Goal: Transaction & Acquisition: Purchase product/service

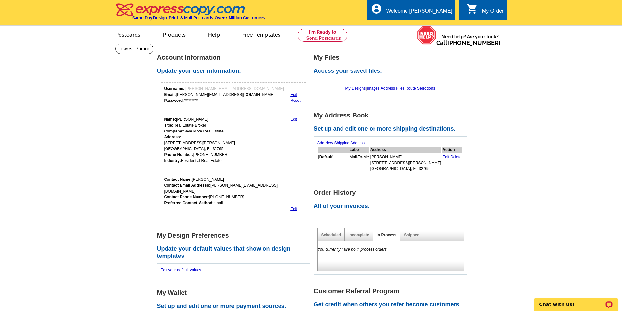
click at [442, 158] on link "Edit" at bounding box center [445, 157] width 7 height 5
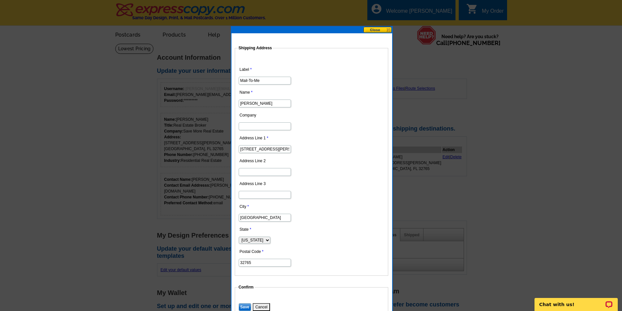
click at [367, 28] on button at bounding box center [377, 30] width 29 height 6
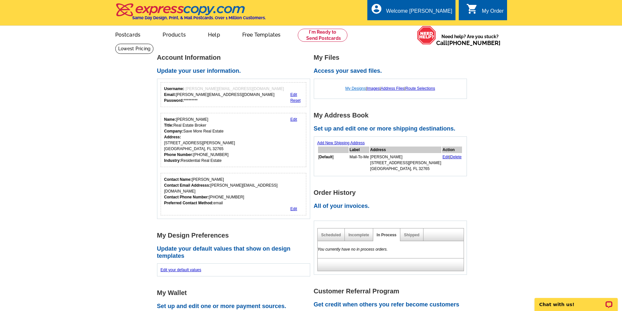
click at [353, 89] on link "My Designs" at bounding box center [355, 88] width 21 height 5
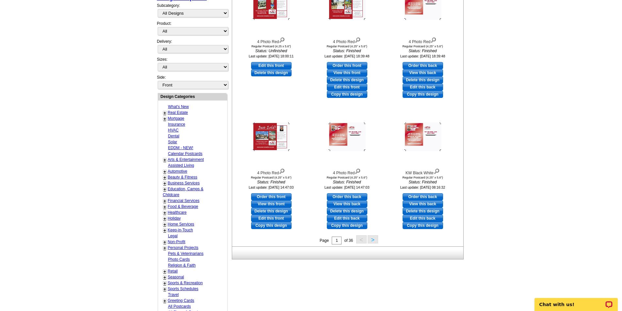
scroll to position [153, 0]
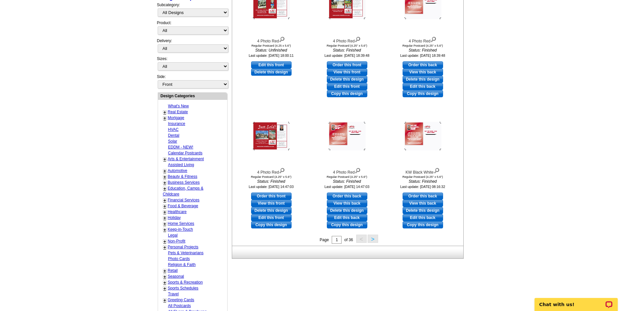
click at [369, 239] on button ">" at bounding box center [373, 239] width 10 height 8
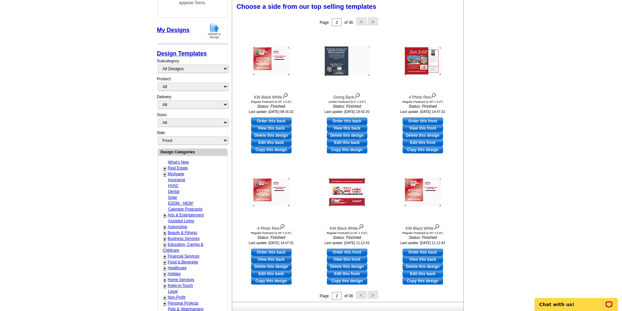
scroll to position [97, 0]
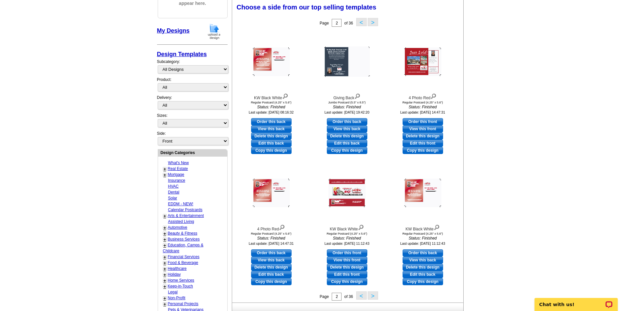
click at [360, 23] on button "<" at bounding box center [361, 22] width 10 height 8
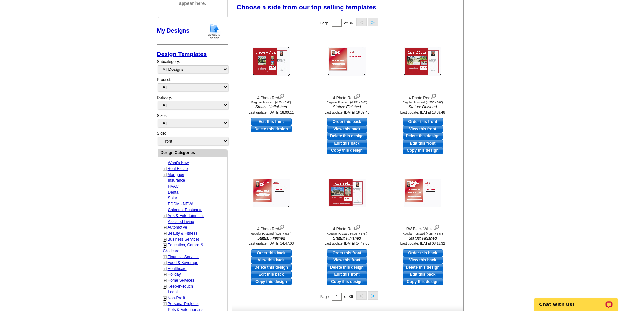
click at [371, 24] on button ">" at bounding box center [373, 22] width 10 height 8
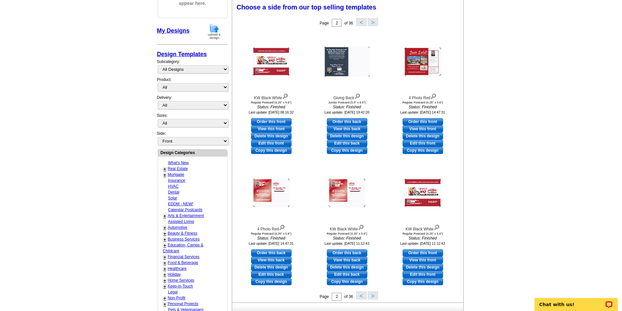
click at [371, 297] on button ">" at bounding box center [373, 296] width 10 height 8
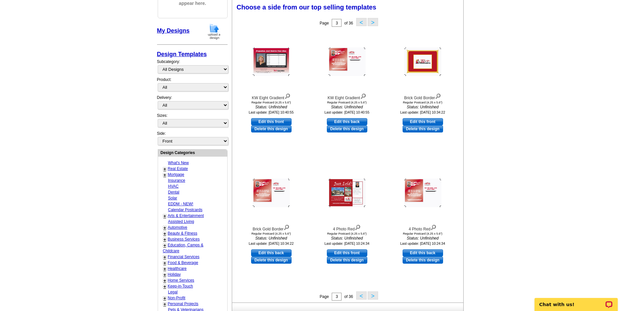
click at [371, 297] on button ">" at bounding box center [373, 296] width 10 height 8
click at [371, 297] on div "Need Help? call 800-260-5887, chat with support, or have our designers make som…" at bounding box center [310, 181] width 313 height 449
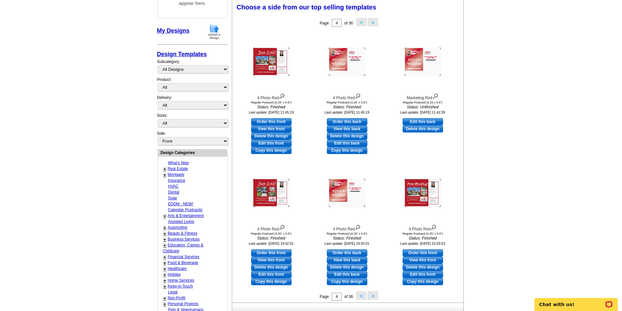
click at [371, 297] on button ">" at bounding box center [373, 296] width 10 height 8
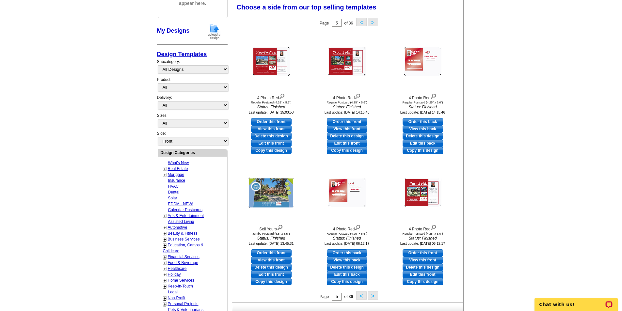
click at [371, 297] on button ">" at bounding box center [373, 296] width 10 height 8
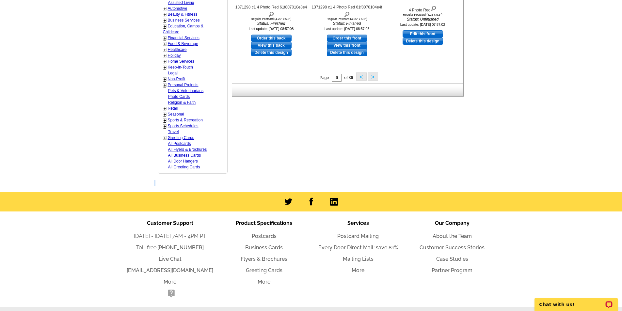
scroll to position [0, 0]
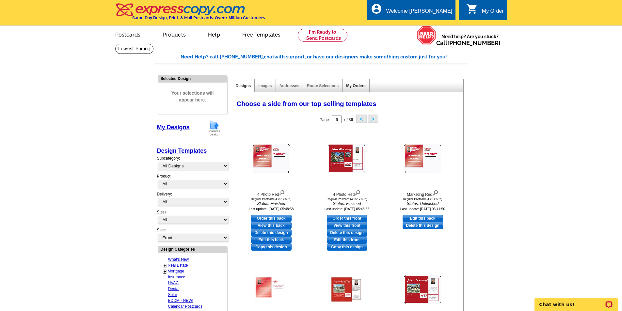
click at [356, 84] on link "My Orders" at bounding box center [355, 86] width 19 height 5
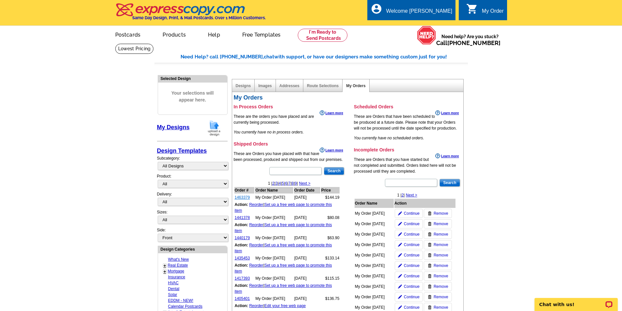
click at [241, 200] on link "1463379" at bounding box center [242, 197] width 15 height 5
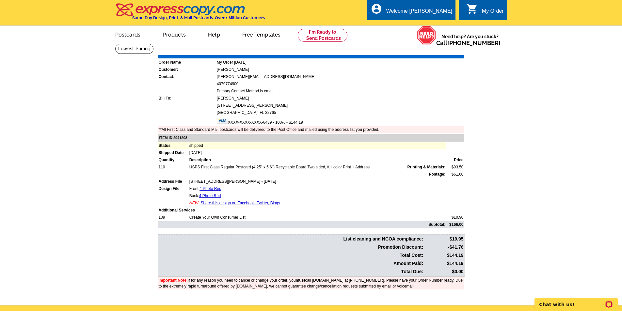
click at [392, 51] on link "Download Invoice" at bounding box center [406, 51] width 46 height 6
click at [528, 135] on main "Order Number: 1463379 Download Invoice | Print Invoice Order Name My Order 2025…" at bounding box center [311, 174] width 622 height 262
click at [129, 36] on link "Postcards" at bounding box center [128, 33] width 46 height 15
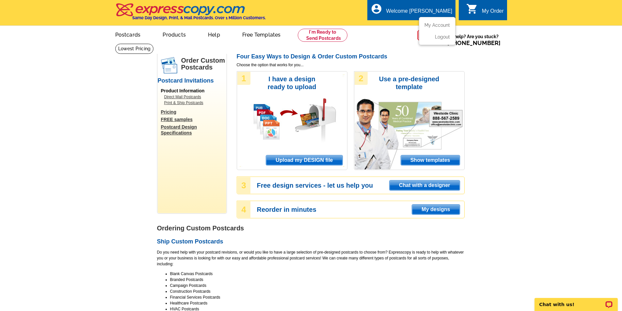
click at [413, 11] on div "Welcome [PERSON_NAME]" at bounding box center [419, 12] width 66 height 9
click at [435, 25] on link "My Account" at bounding box center [436, 25] width 28 height 6
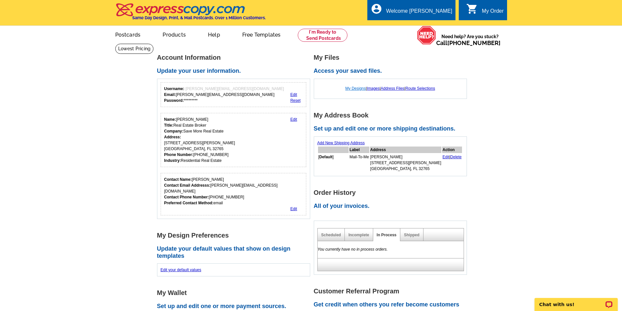
click at [350, 87] on link "My Designs" at bounding box center [355, 88] width 21 height 5
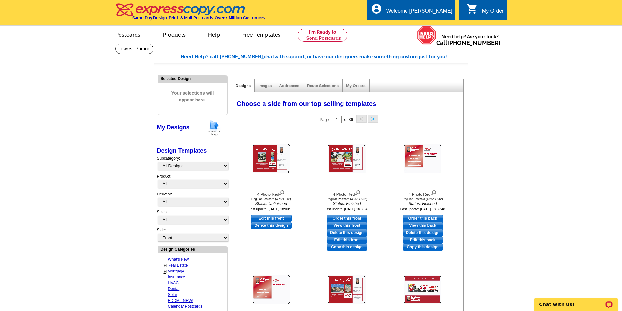
click at [181, 268] on link "Real Estate" at bounding box center [178, 265] width 20 height 5
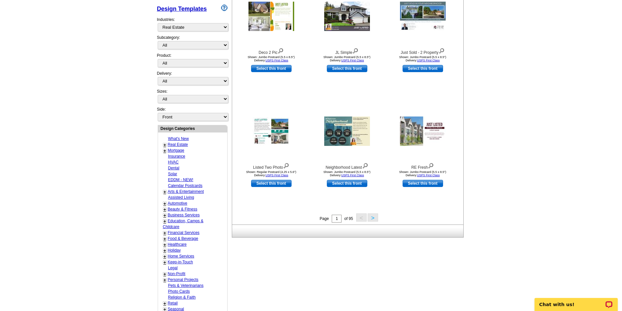
scroll to position [143, 0]
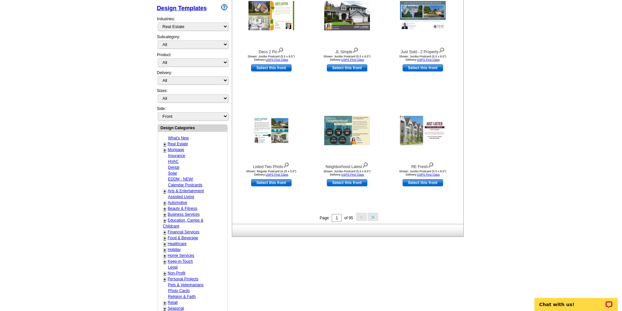
click at [373, 216] on button ">" at bounding box center [373, 217] width 10 height 8
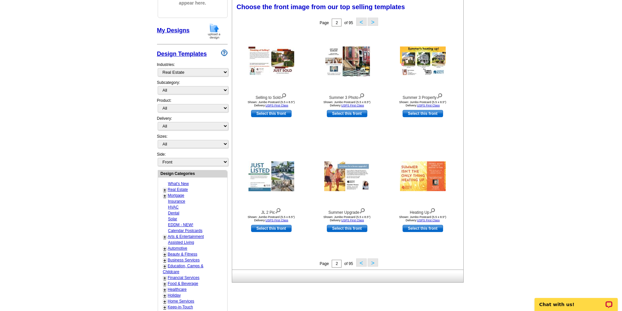
scroll to position [97, 0]
click at [277, 66] on img at bounding box center [271, 61] width 46 height 29
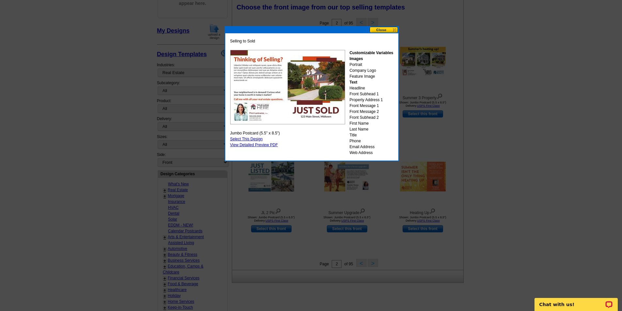
click at [375, 27] on button at bounding box center [384, 30] width 29 height 6
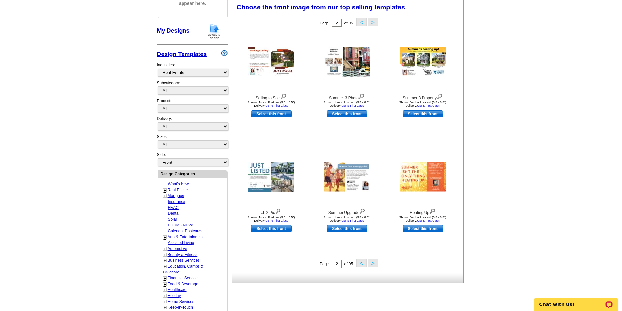
click at [375, 27] on div "Page 2 of 95 < >" at bounding box center [348, 22] width 231 height 13
click at [371, 263] on button ">" at bounding box center [373, 263] width 10 height 8
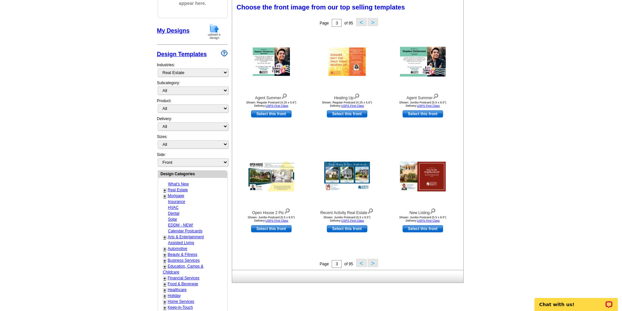
click at [371, 263] on button ">" at bounding box center [373, 263] width 10 height 8
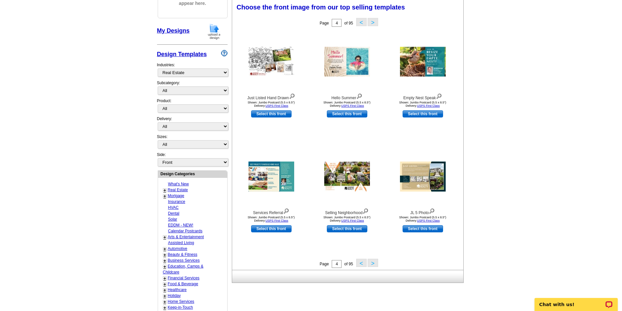
click at [371, 263] on button ">" at bounding box center [373, 263] width 10 height 8
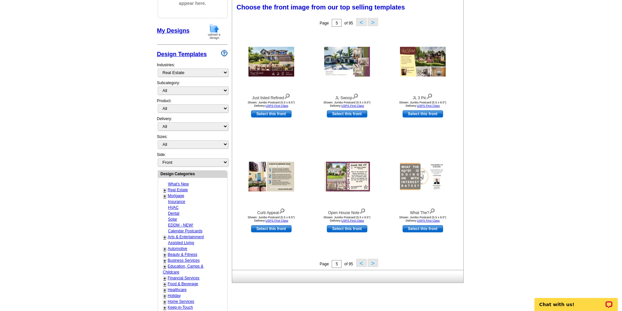
click at [371, 263] on button ">" at bounding box center [373, 263] width 10 height 8
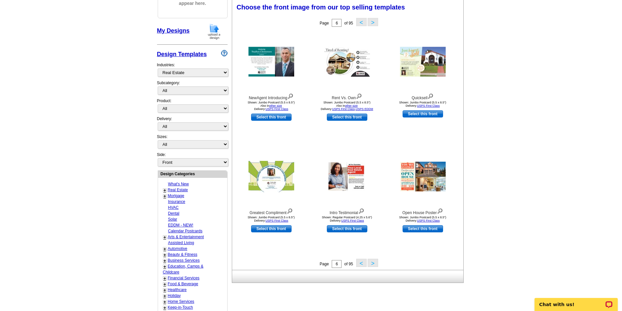
click at [371, 263] on button ">" at bounding box center [373, 263] width 10 height 8
click at [371, 263] on div "Need Help? call 800-260-5887, chat with support, or have our designers make som…" at bounding box center [310, 192] width 313 height 470
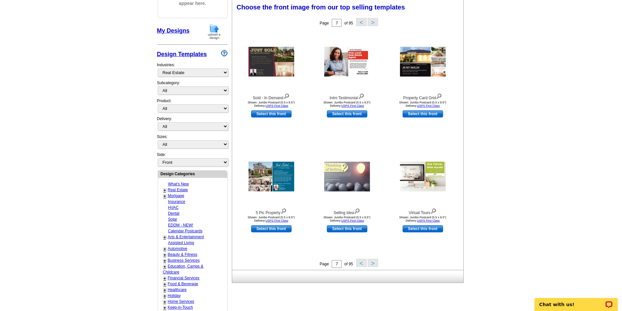
click at [371, 263] on button ">" at bounding box center [373, 263] width 10 height 8
click at [371, 263] on div "Need Help? call 800-260-5887, chat with support, or have our designers make som…" at bounding box center [310, 192] width 313 height 470
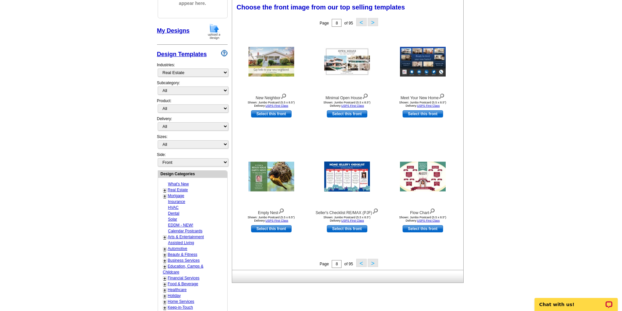
click at [371, 263] on button ">" at bounding box center [373, 263] width 10 height 8
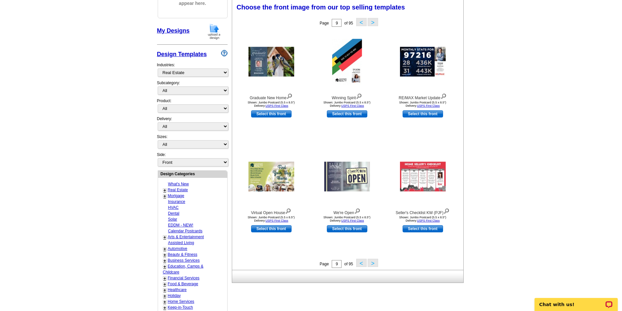
click at [371, 263] on button ">" at bounding box center [373, 263] width 10 height 8
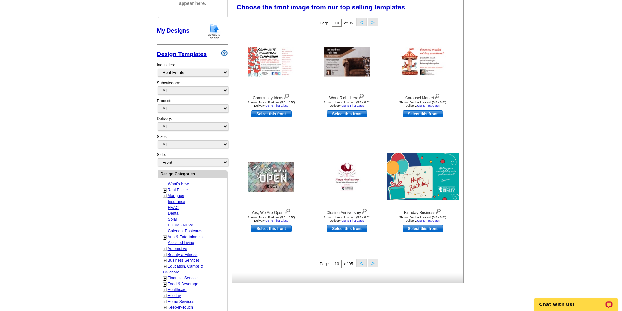
click at [177, 191] on link "Real Estate" at bounding box center [178, 190] width 20 height 5
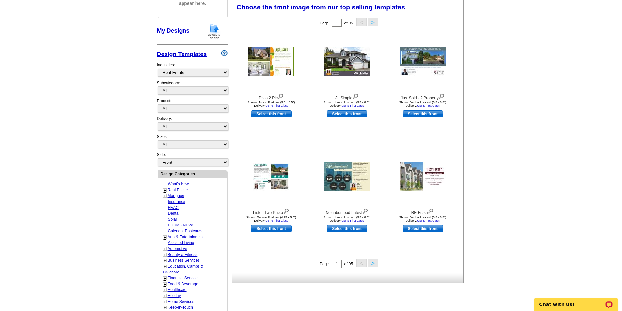
click at [373, 263] on button ">" at bounding box center [373, 263] width 10 height 8
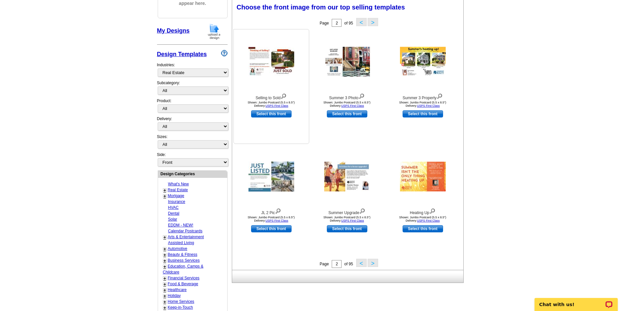
click at [265, 63] on img at bounding box center [271, 61] width 46 height 29
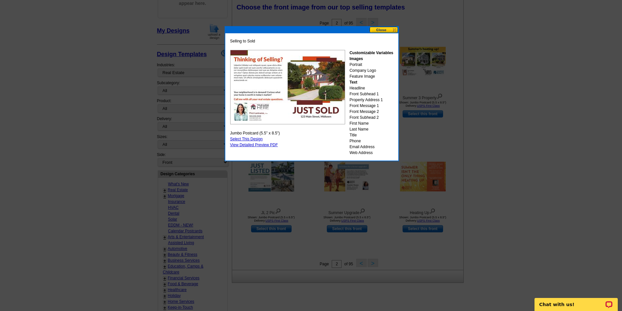
click at [254, 140] on link "Select This Design" at bounding box center [246, 139] width 33 height 5
select select "2"
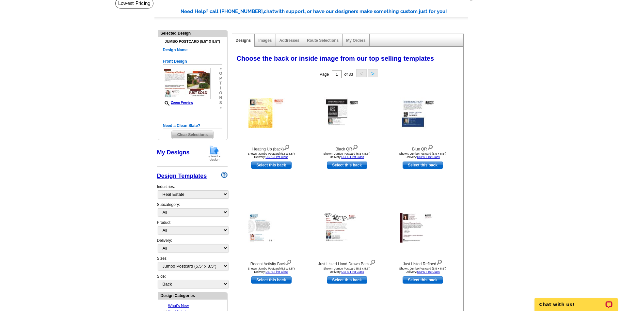
scroll to position [44, 0]
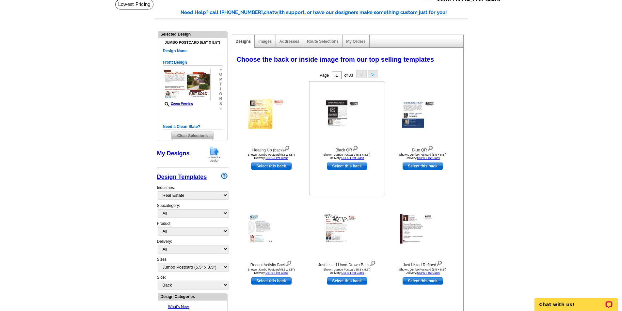
click at [347, 167] on link "Select this back" at bounding box center [347, 166] width 40 height 7
select select "front"
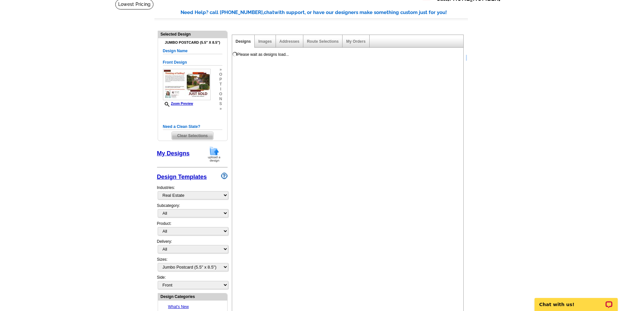
click at [347, 167] on div "Please wait as designs load... You have selected a front. Congratulations! You'…" at bounding box center [348, 238] width 232 height 380
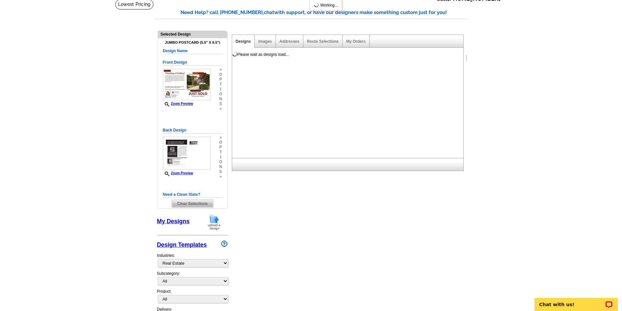
scroll to position [0, 0]
click at [180, 83] on img at bounding box center [187, 84] width 48 height 31
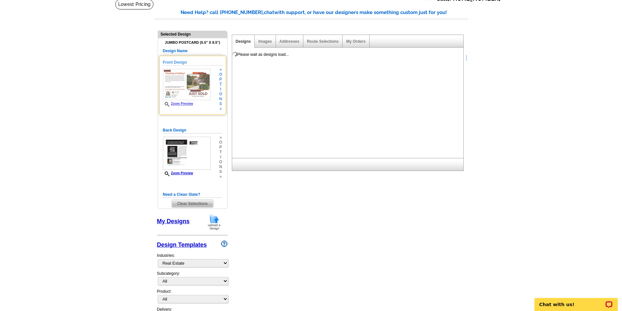
click at [180, 83] on img at bounding box center [187, 84] width 48 height 31
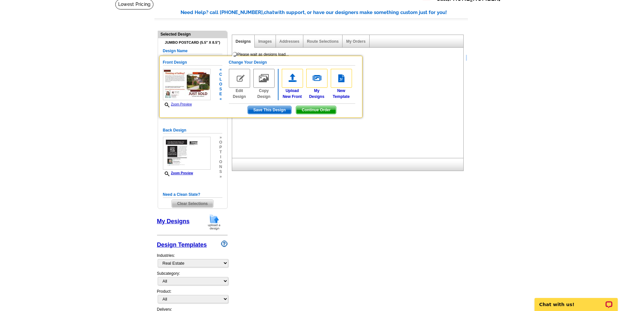
click at [180, 83] on img at bounding box center [187, 84] width 48 height 31
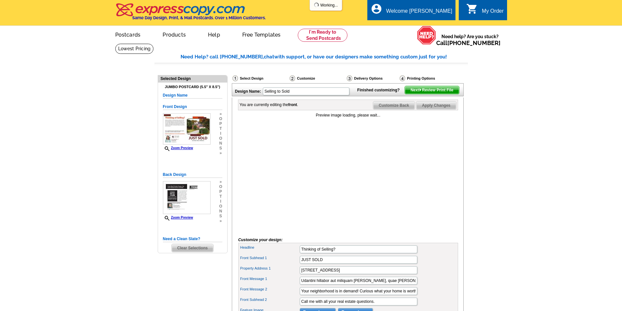
click at [188, 149] on link "Zoom Preview" at bounding box center [178, 148] width 30 height 4
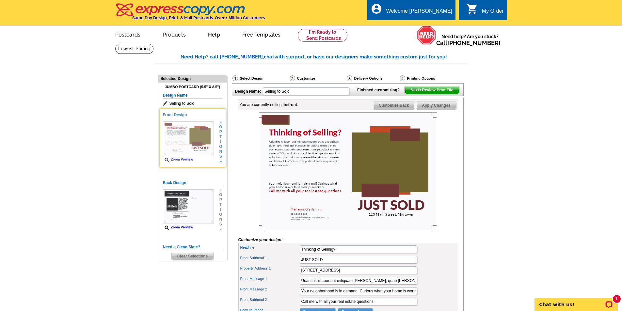
click at [178, 129] on img at bounding box center [188, 138] width 51 height 35
click at [304, 152] on img at bounding box center [348, 171] width 178 height 119
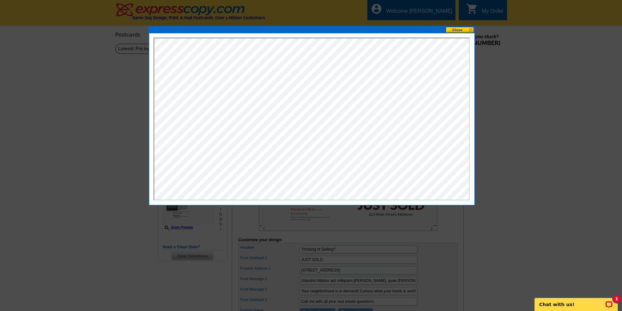
click at [454, 27] on button at bounding box center [460, 30] width 29 height 6
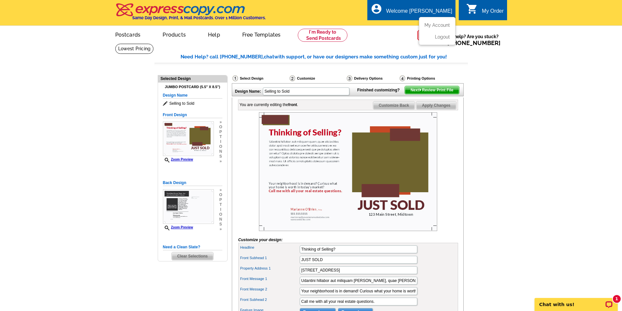
click at [419, 12] on div "Welcome [PERSON_NAME]" at bounding box center [419, 12] width 66 height 9
click at [436, 26] on link "My Account" at bounding box center [436, 25] width 28 height 6
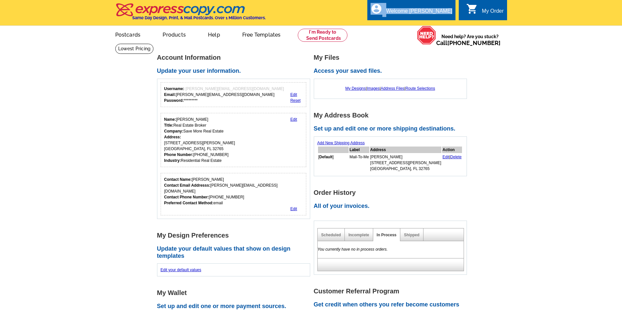
click at [435, 25] on div "local_phone Same Day Design, Print, & Mail Postcards. Over 1 Million Customers.…" at bounding box center [311, 13] width 392 height 24
click at [347, 87] on link "My Designs" at bounding box center [355, 88] width 21 height 5
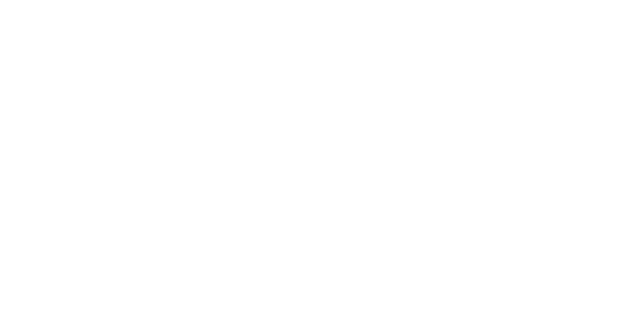
select select "1"
select select "2"
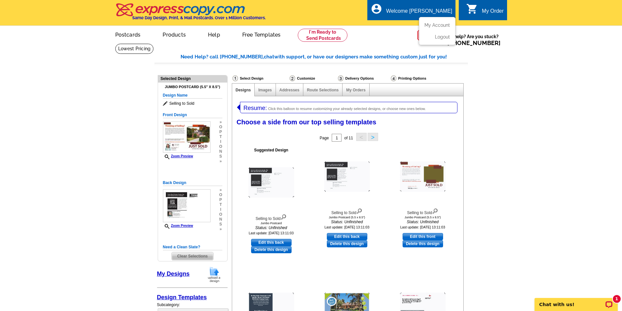
click at [424, 11] on div "Welcome [PERSON_NAME]" at bounding box center [419, 12] width 66 height 9
click at [432, 24] on link "My Account" at bounding box center [436, 25] width 28 height 6
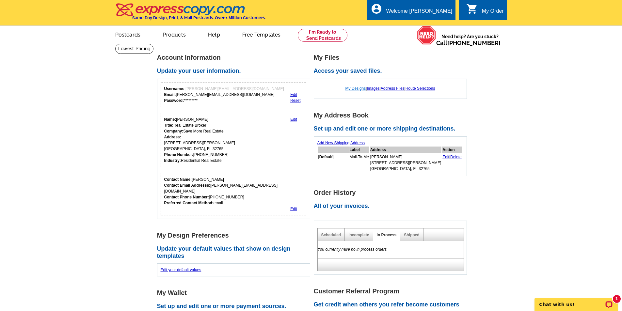
click at [355, 89] on link "My Designs" at bounding box center [355, 88] width 21 height 5
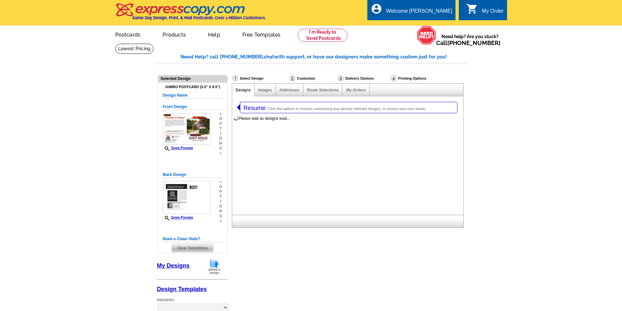
select select "1"
select select "2"
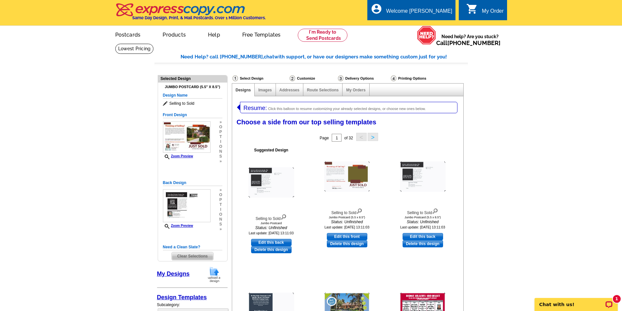
click at [250, 110] on span "Resume:" at bounding box center [256, 108] width 24 height 7
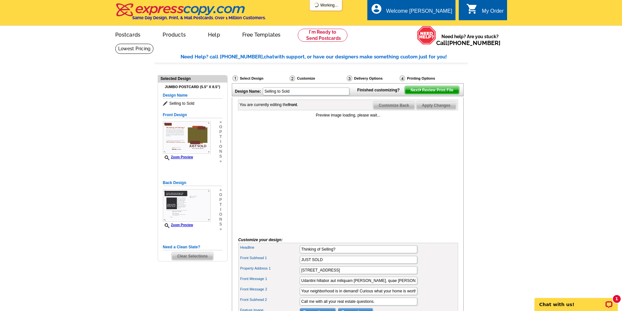
click at [189, 256] on span "Clear Selections" at bounding box center [192, 256] width 41 height 8
click at [182, 257] on span "Clear Selections" at bounding box center [192, 256] width 41 height 8
click at [171, 254] on div "Need a Clean Slate? Clear Selections" at bounding box center [192, 252] width 59 height 16
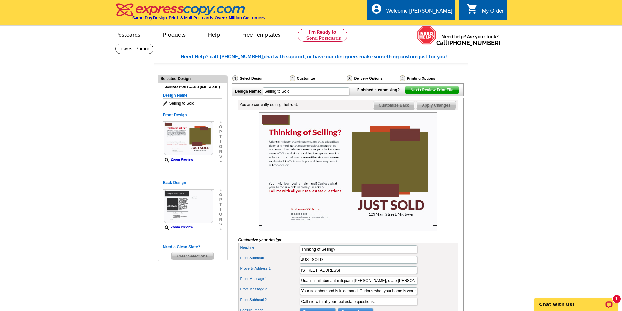
click at [172, 248] on h5 "Need a Clean Slate?" at bounding box center [192, 247] width 59 height 6
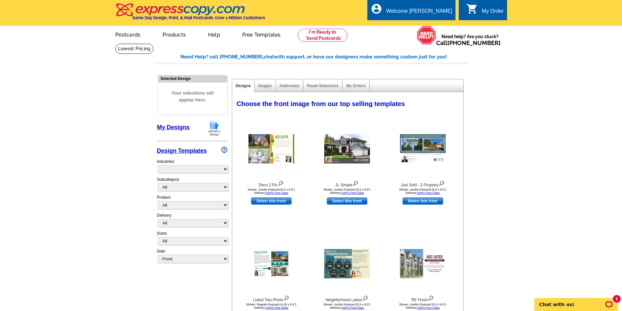
select select "785"
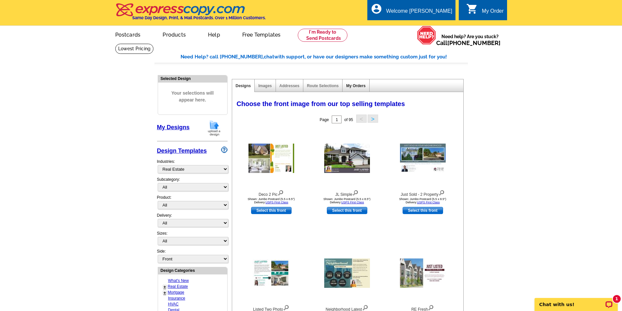
click at [353, 86] on link "My Orders" at bounding box center [355, 86] width 19 height 5
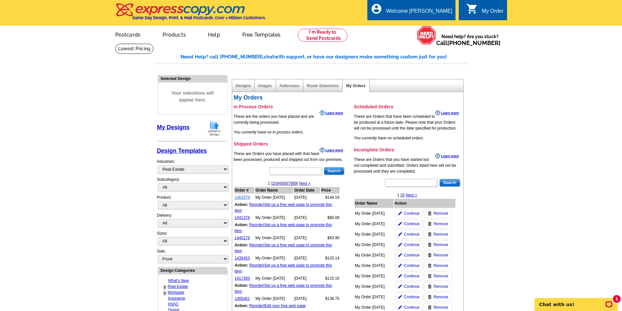
click at [243, 200] on link "1463379" at bounding box center [242, 197] width 15 height 5
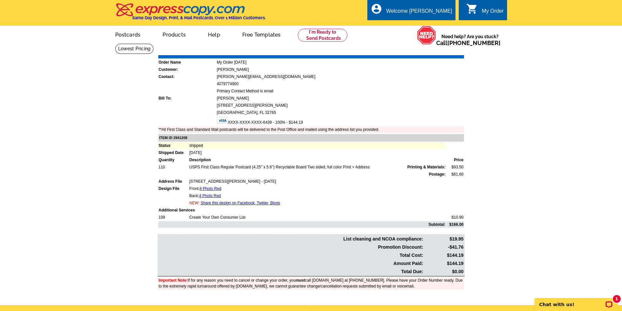
click at [399, 51] on link "Download Invoice" at bounding box center [406, 51] width 46 height 6
click at [436, 24] on link "My Account" at bounding box center [436, 25] width 28 height 6
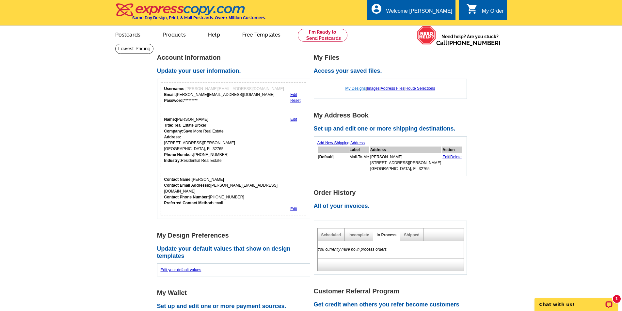
click at [346, 88] on link "My Designs" at bounding box center [355, 88] width 21 height 5
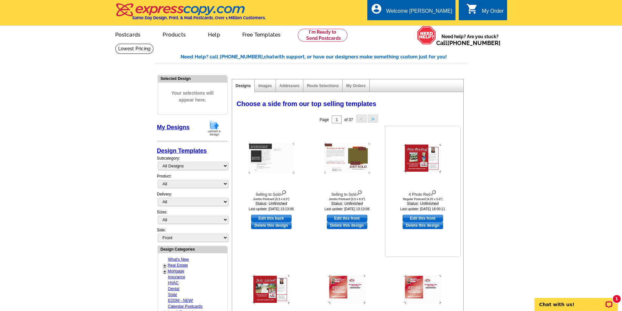
click at [419, 218] on link "Edit this front" at bounding box center [422, 218] width 40 height 7
select select "1"
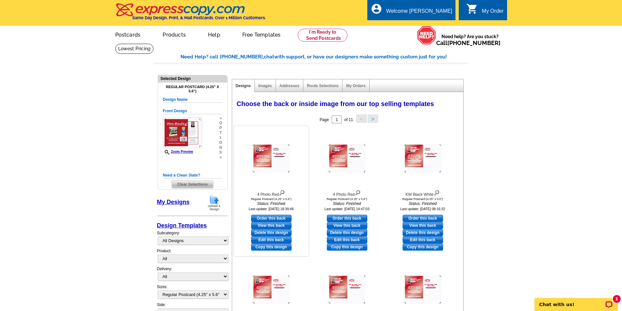
click at [267, 225] on link "View this back" at bounding box center [271, 225] width 40 height 7
click at [262, 240] on link "Edit this back" at bounding box center [271, 239] width 40 height 7
select select "front"
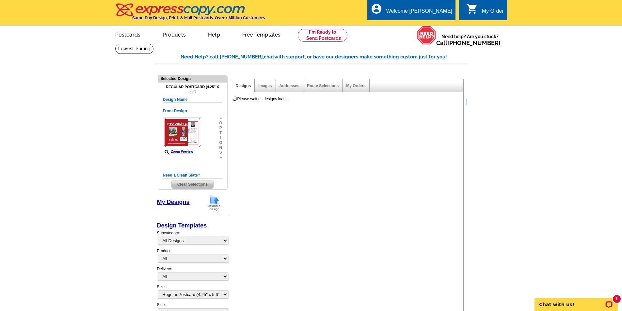
click at [262, 240] on div "Please wait as designs load... You have selected a front. Congratulations! You'…" at bounding box center [348, 298] width 232 height 412
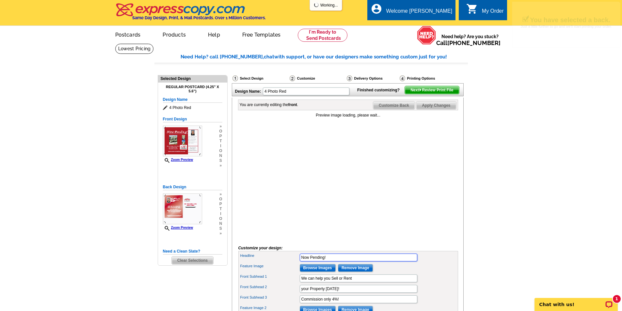
click at [333, 257] on input "Now Pending!" at bounding box center [359, 258] width 118 height 8
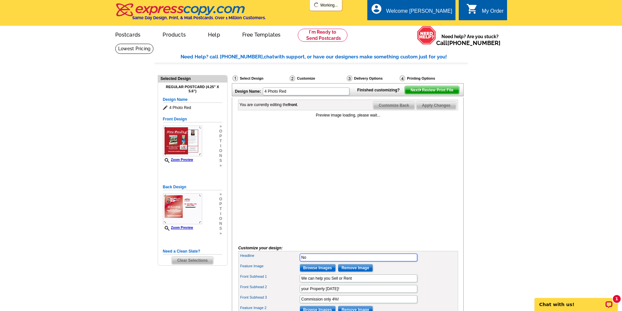
type input "N"
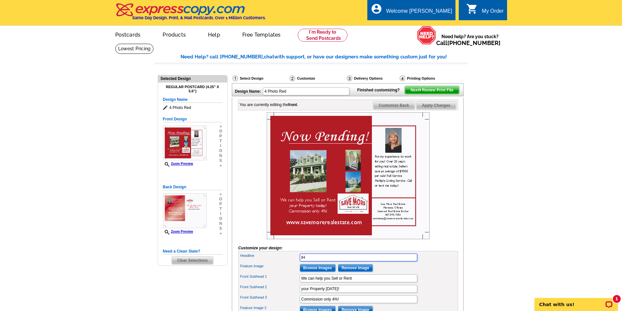
type input "t"
click at [350, 300] on input "Commission only 4%!" at bounding box center [359, 299] width 118 height 8
click at [438, 106] on span "Apply Changes" at bounding box center [435, 106] width 39 height 8
click at [432, 109] on span "Apply Changes" at bounding box center [435, 106] width 39 height 8
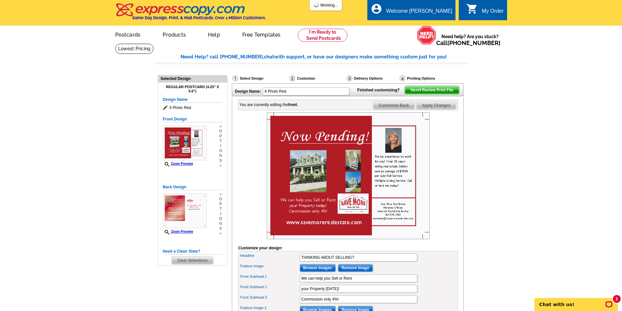
click at [437, 105] on span "Apply Changes" at bounding box center [435, 106] width 39 height 8
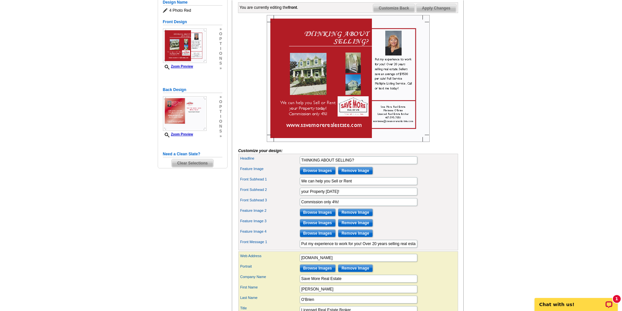
scroll to position [86, 0]
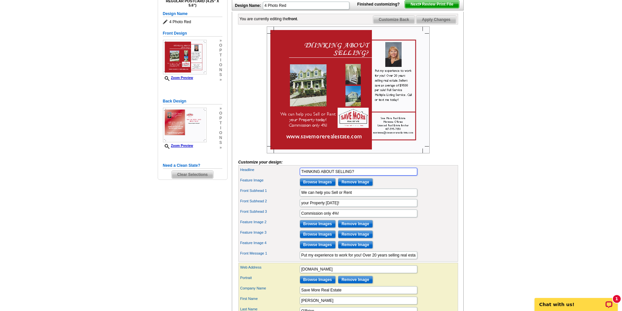
click at [357, 171] on input "THINKING ABOUT SELLING?" at bounding box center [359, 172] width 118 height 8
click at [432, 19] on span "Apply Changes" at bounding box center [435, 20] width 39 height 8
click at [440, 20] on span "Apply Changes" at bounding box center [435, 20] width 39 height 8
click at [379, 172] on input "THINKING ABOUT SELLING OR RENTING?" at bounding box center [359, 172] width 118 height 8
click at [461, 178] on div "You are currently editing the front . Customize Front Customize Back Apply Chan…" at bounding box center [348, 183] width 232 height 343
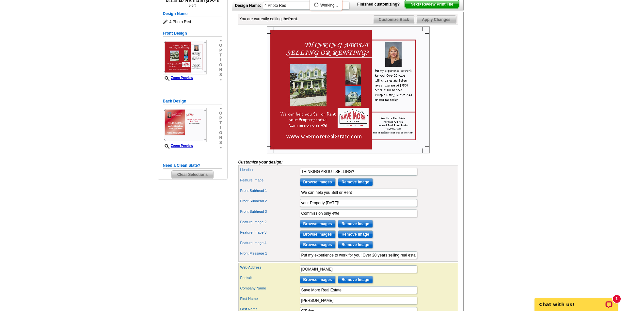
click at [437, 17] on span "Apply Changes" at bounding box center [435, 20] width 39 height 8
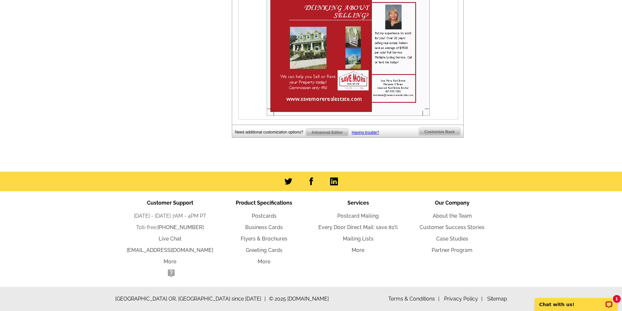
scroll to position [1, 0]
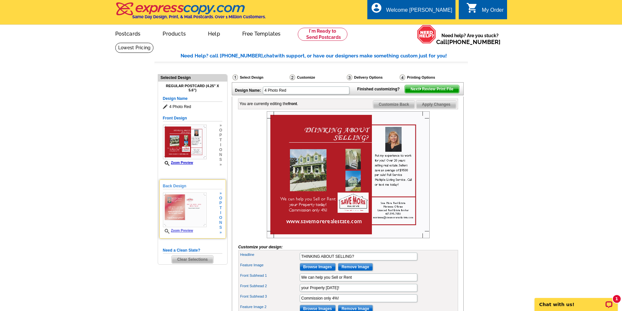
click at [195, 203] on img at bounding box center [185, 210] width 44 height 35
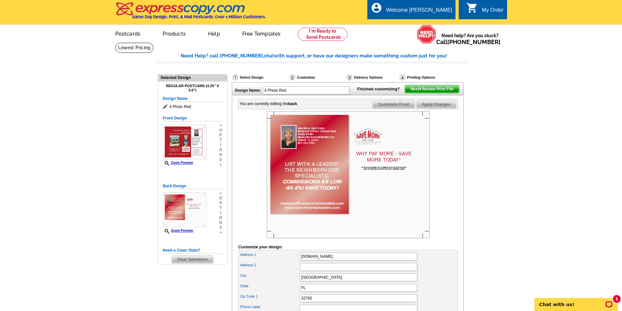
click at [429, 89] on span "Next Review Print File" at bounding box center [432, 89] width 54 height 8
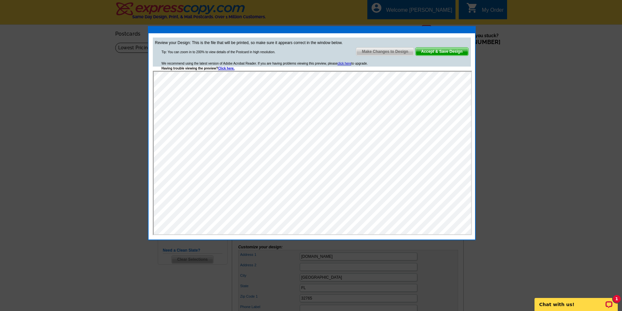
scroll to position [0, 0]
click at [380, 51] on span "Make Changes to Design" at bounding box center [384, 52] width 57 height 8
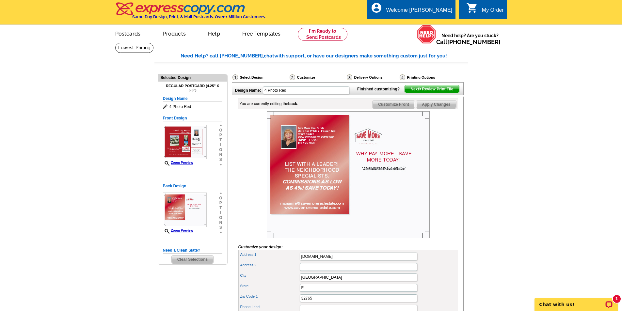
click at [389, 105] on span "Customize Front" at bounding box center [393, 105] width 42 height 8
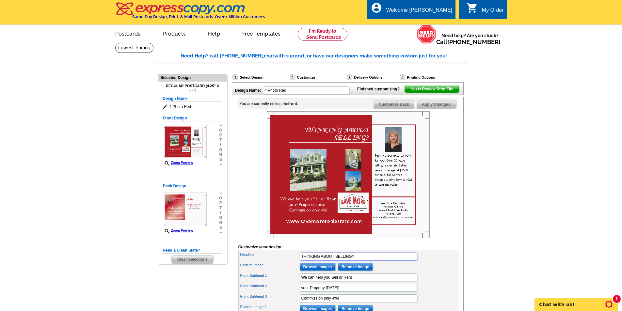
click at [361, 257] on input "THINKING ABOUT SELLING?" at bounding box center [359, 257] width 118 height 8
click at [437, 105] on span "Apply Changes" at bounding box center [435, 105] width 39 height 8
click at [394, 257] on input "THINKING ABOUT SELLING?LIST WITH A LEADER!" at bounding box center [359, 257] width 118 height 8
type input "THINKING ABOUT SELLING OR BUYING?"
click at [437, 105] on span "Apply Changes" at bounding box center [435, 105] width 39 height 8
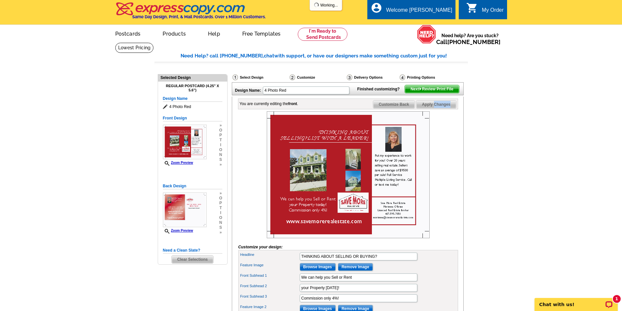
click at [437, 105] on span "Apply Changes" at bounding box center [435, 105] width 39 height 8
click at [437, 89] on span "Next Review Print File" at bounding box center [432, 89] width 54 height 8
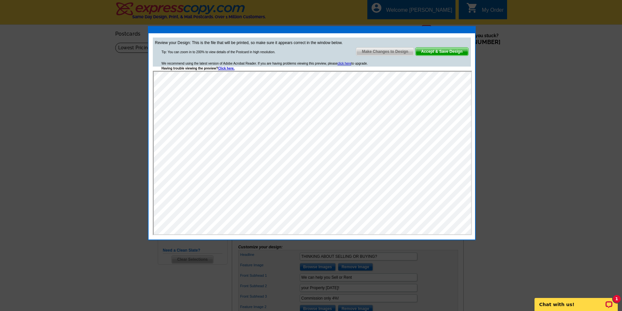
click at [434, 53] on span "Accept & Save Design" at bounding box center [442, 52] width 53 height 8
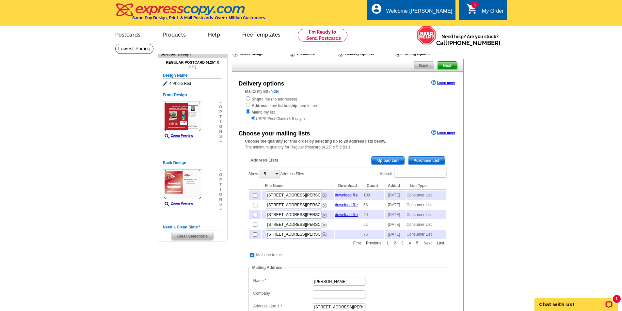
click at [415, 160] on span "Purchase List" at bounding box center [426, 161] width 37 height 8
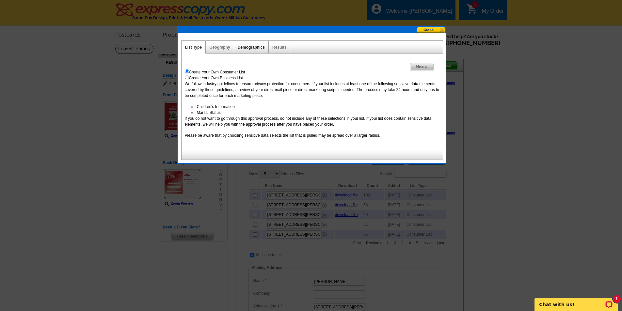
click at [244, 45] on link "Demographics" at bounding box center [251, 47] width 27 height 5
select select
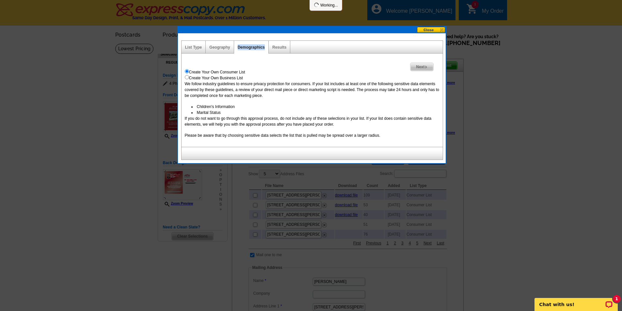
select select
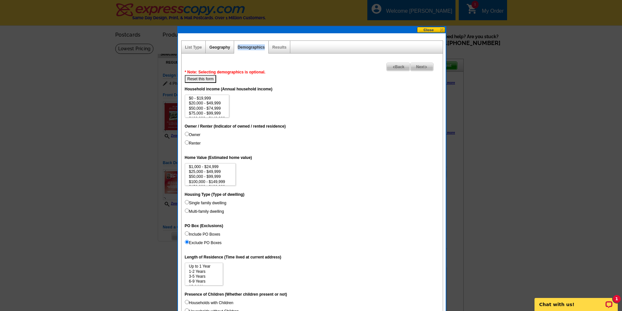
click at [216, 47] on link "Geography" at bounding box center [219, 47] width 21 height 5
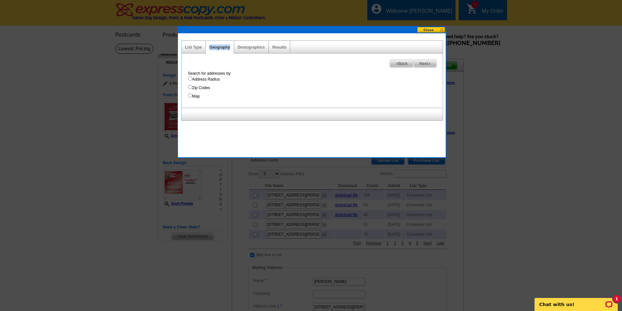
click at [190, 95] on input "Map" at bounding box center [190, 95] width 4 height 4
radio input "true"
click at [190, 95] on input "Map" at bounding box center [190, 95] width 4 height 4
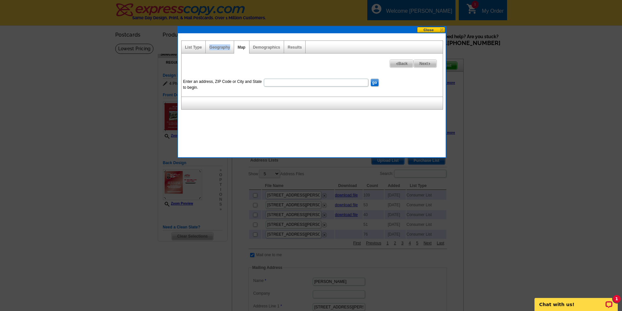
click at [268, 82] on input "Enter an address, ZIP Code or City and State to begin." at bounding box center [316, 83] width 104 height 8
type input "1013 WILLA LAKE CIRCLE OVIEDO FL"
click at [371, 79] on input "go" at bounding box center [375, 83] width 8 height 8
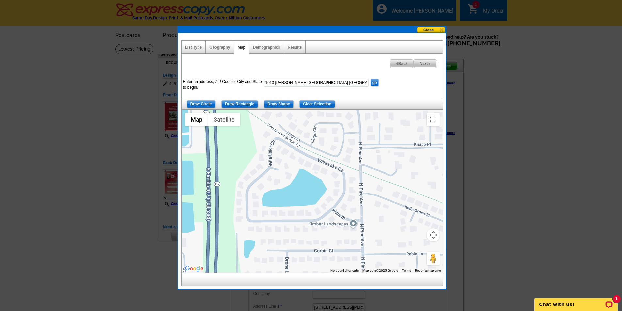
drag, startPoint x: 374, startPoint y: 176, endPoint x: 336, endPoint y: 199, distance: 44.8
click at [336, 199] on div at bounding box center [312, 191] width 261 height 163
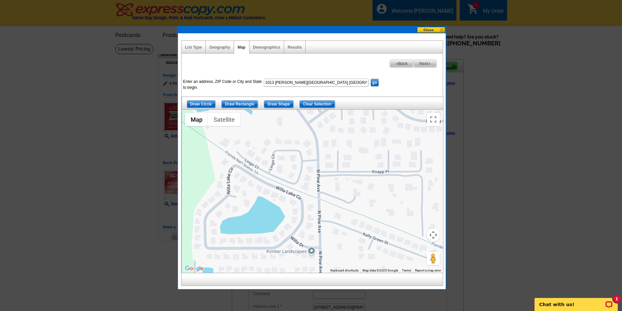
drag, startPoint x: 368, startPoint y: 199, endPoint x: 324, endPoint y: 231, distance: 54.3
click at [324, 231] on div at bounding box center [312, 191] width 261 height 163
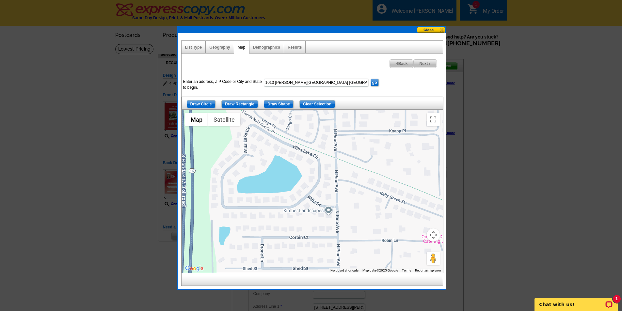
drag, startPoint x: 337, startPoint y: 224, endPoint x: 354, endPoint y: 184, distance: 44.1
click at [354, 184] on div at bounding box center [312, 191] width 261 height 163
click at [380, 246] on div at bounding box center [312, 191] width 261 height 163
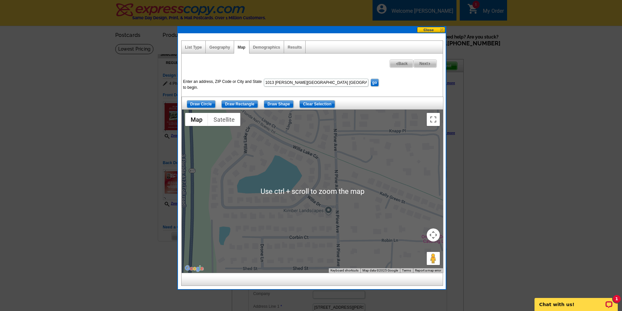
drag, startPoint x: 357, startPoint y: 176, endPoint x: 356, endPoint y: 186, distance: 9.5
click at [356, 185] on div at bounding box center [312, 191] width 261 height 163
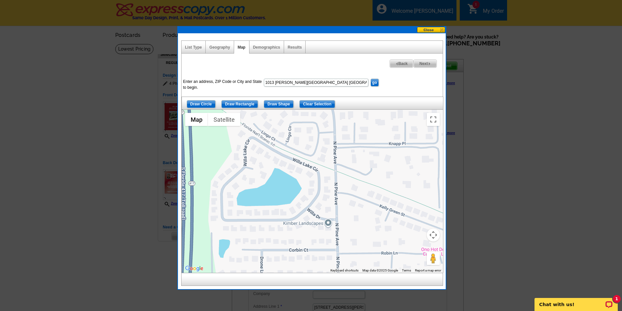
click at [356, 186] on div at bounding box center [312, 191] width 261 height 163
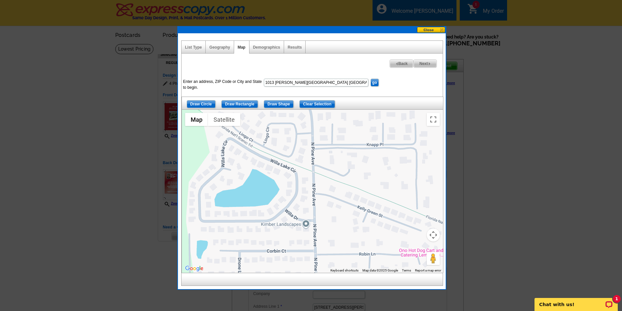
drag, startPoint x: 356, startPoint y: 186, endPoint x: 334, endPoint y: 189, distance: 22.4
click at [334, 189] on div at bounding box center [312, 191] width 261 height 163
click at [373, 82] on input "go" at bounding box center [375, 83] width 8 height 8
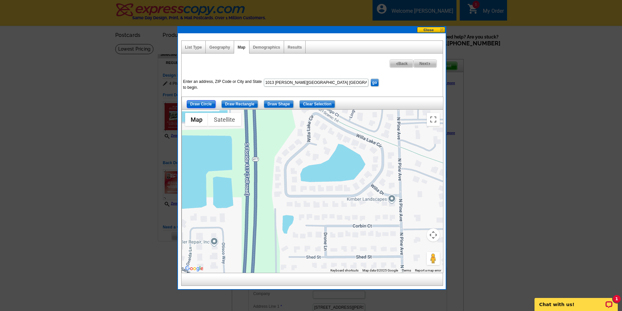
click at [204, 102] on input "Draw Circle" at bounding box center [201, 104] width 29 height 8
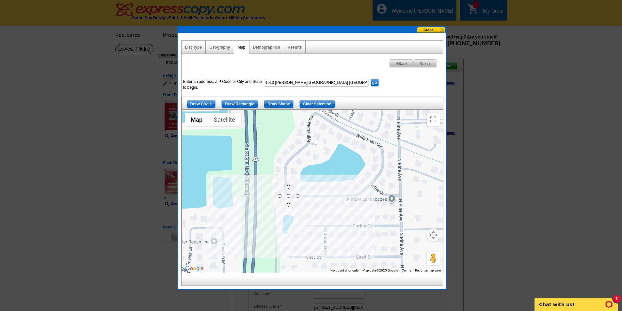
drag, startPoint x: 296, startPoint y: 193, endPoint x: 309, endPoint y: 200, distance: 15.5
click at [402, 205] on div at bounding box center [312, 191] width 261 height 163
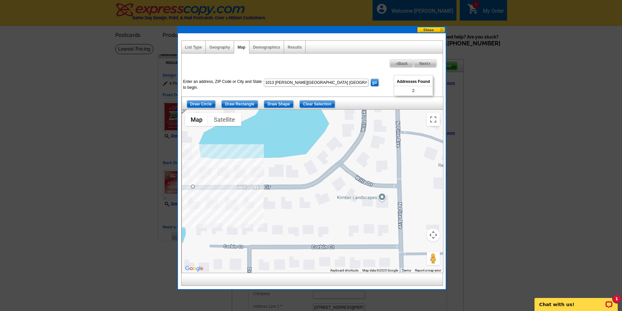
click at [399, 206] on div at bounding box center [312, 191] width 261 height 163
click at [197, 121] on button "Map" at bounding box center [196, 119] width 23 height 13
click at [230, 120] on button "Satellite" at bounding box center [224, 119] width 33 height 13
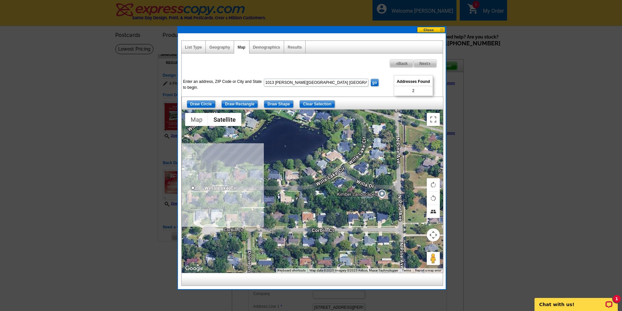
click at [432, 210] on button "Tilt map" at bounding box center [433, 211] width 13 height 13
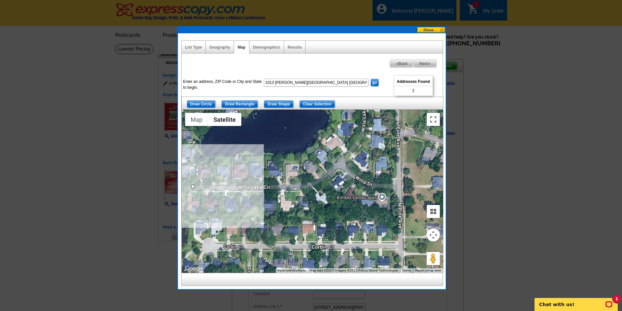
click at [433, 121] on button "Toggle fullscreen view" at bounding box center [433, 119] width 13 height 13
click at [433, 150] on div at bounding box center [312, 191] width 261 height 163
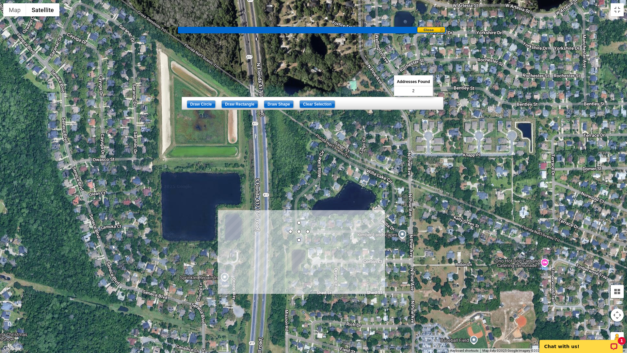
click at [402, 237] on div at bounding box center [313, 176] width 627 height 353
click at [295, 230] on div at bounding box center [313, 176] width 627 height 353
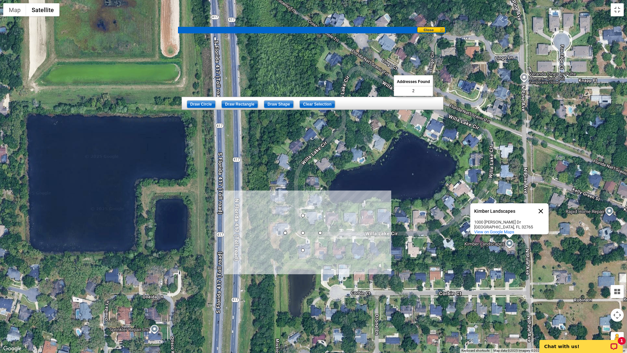
click at [541, 207] on button "Close" at bounding box center [541, 211] width 16 height 16
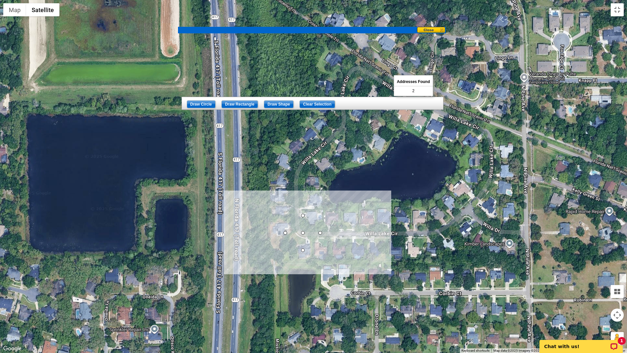
click at [298, 229] on div at bounding box center [313, 176] width 627 height 353
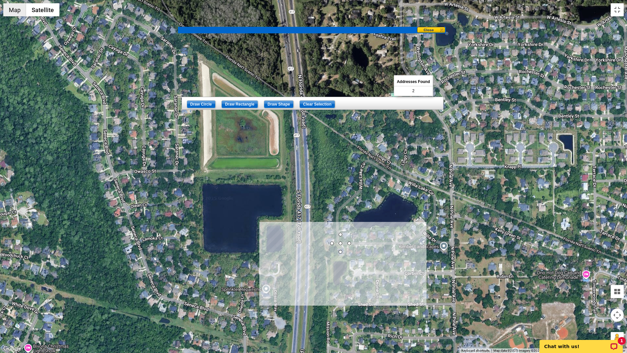
click at [15, 14] on button "Map" at bounding box center [14, 9] width 23 height 13
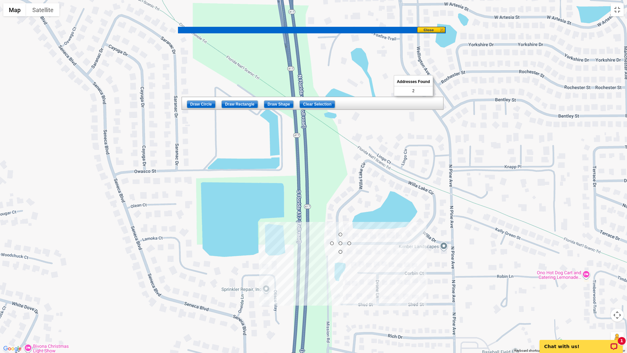
click at [65, 311] on div at bounding box center [313, 176] width 627 height 353
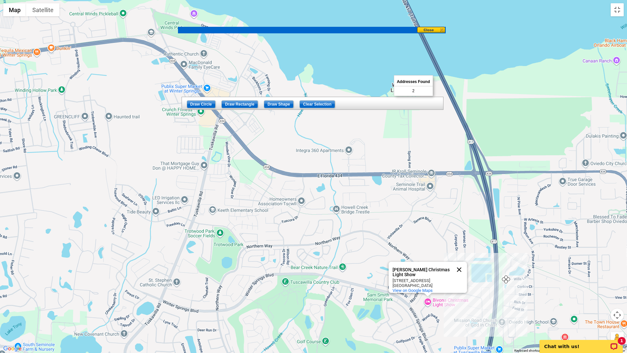
click at [457, 261] on button "Close" at bounding box center [459, 269] width 16 height 16
click at [457, 261] on div at bounding box center [313, 176] width 627 height 353
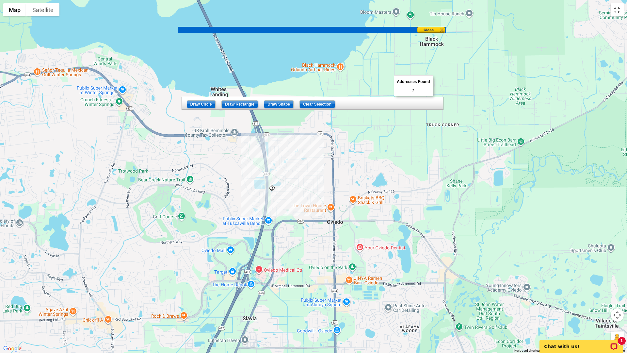
drag, startPoint x: 187, startPoint y: 127, endPoint x: 247, endPoint y: 144, distance: 62.6
click at [247, 144] on div at bounding box center [313, 176] width 627 height 353
click at [257, 175] on div at bounding box center [313, 176] width 627 height 353
click at [263, 197] on div at bounding box center [313, 176] width 627 height 353
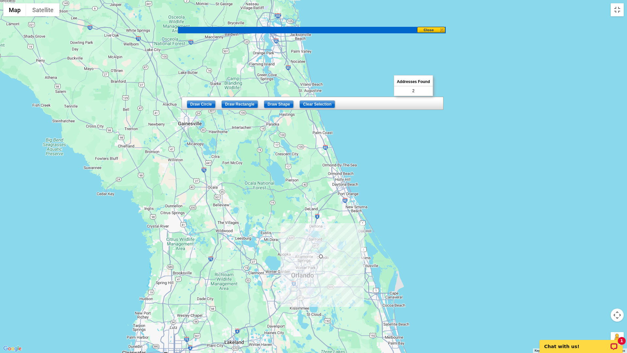
click at [55, 184] on div at bounding box center [313, 176] width 627 height 353
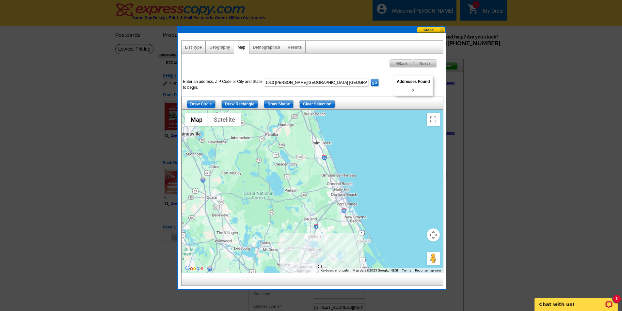
drag, startPoint x: 299, startPoint y: 206, endPoint x: 299, endPoint y: 201, distance: 5.2
click at [299, 201] on div at bounding box center [312, 191] width 261 height 163
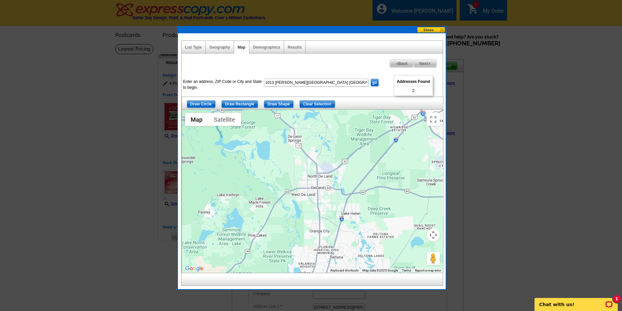
drag, startPoint x: 324, startPoint y: 262, endPoint x: 299, endPoint y: 176, distance: 90.4
click at [299, 176] on div at bounding box center [312, 191] width 261 height 163
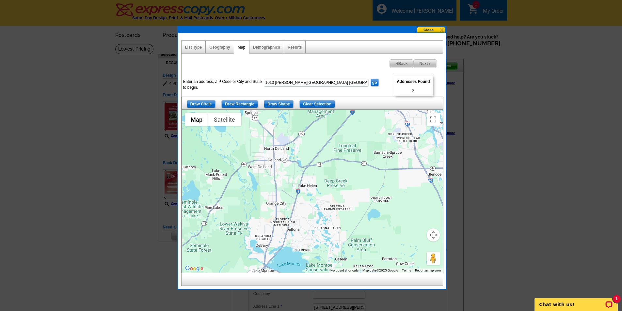
drag, startPoint x: 312, startPoint y: 215, endPoint x: 268, endPoint y: 187, distance: 52.1
click at [268, 187] on div at bounding box center [312, 191] width 261 height 163
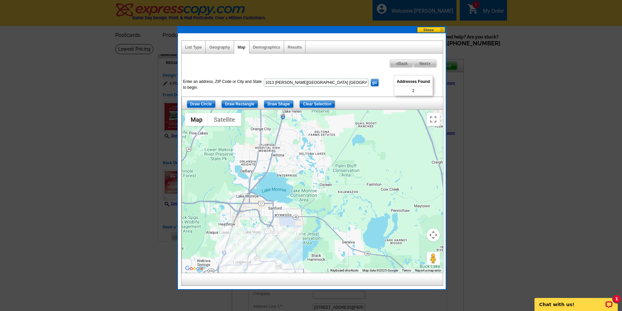
drag, startPoint x: 293, startPoint y: 215, endPoint x: 277, endPoint y: 140, distance: 76.6
click at [277, 140] on div at bounding box center [312, 191] width 261 height 163
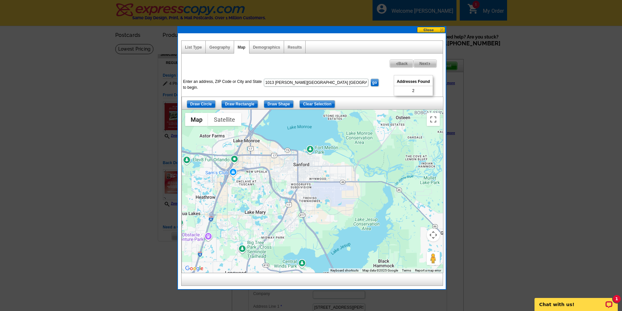
drag, startPoint x: 283, startPoint y: 234, endPoint x: 324, endPoint y: 178, distance: 70.2
click at [324, 178] on div at bounding box center [312, 191] width 261 height 163
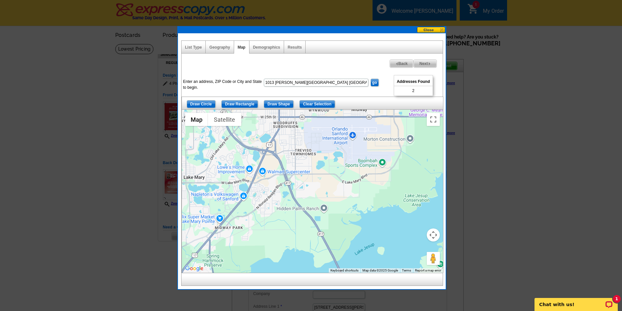
drag, startPoint x: 302, startPoint y: 242, endPoint x: 297, endPoint y: 191, distance: 51.2
click at [297, 191] on div at bounding box center [312, 191] width 261 height 163
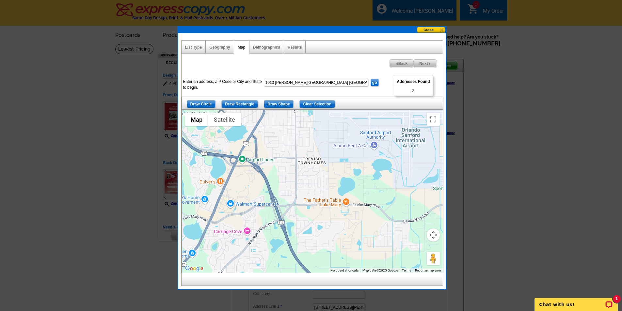
drag, startPoint x: 299, startPoint y: 169, endPoint x: 301, endPoint y: 223, distance: 53.6
click at [301, 223] on div at bounding box center [312, 191] width 261 height 163
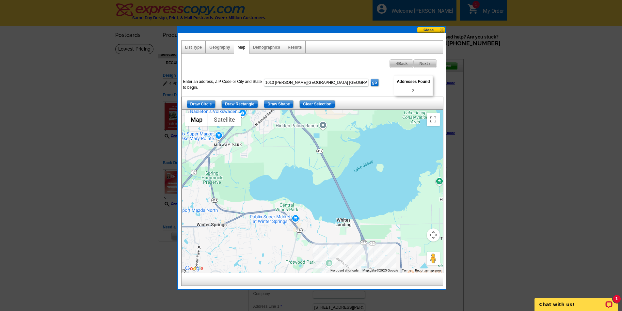
drag, startPoint x: 293, startPoint y: 227, endPoint x: 290, endPoint y: 106, distance: 120.8
click at [290, 106] on div "Draw Circle Draw Rectangle Draw Shape Clear Selection ← Move left → Move right …" at bounding box center [311, 185] width 261 height 176
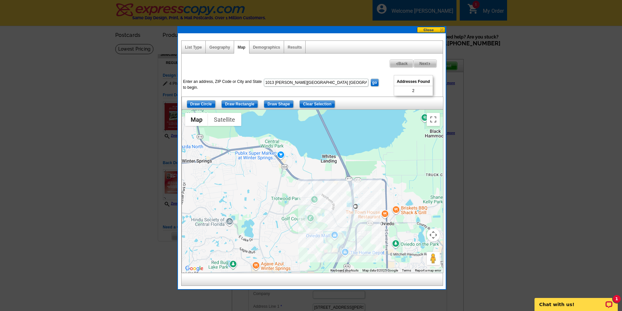
drag, startPoint x: 287, startPoint y: 196, endPoint x: 273, endPoint y: 130, distance: 67.9
click at [273, 130] on div at bounding box center [312, 191] width 261 height 163
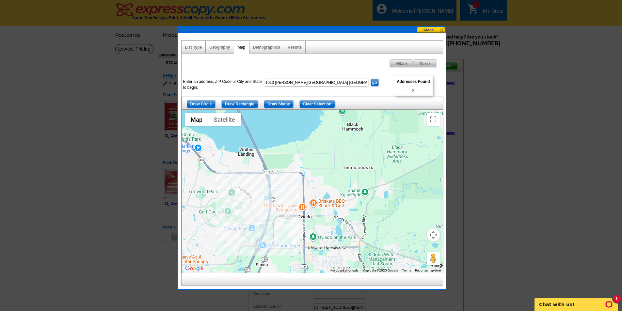
drag, startPoint x: 304, startPoint y: 206, endPoint x: 221, endPoint y: 199, distance: 82.5
click at [221, 199] on div at bounding box center [312, 191] width 261 height 163
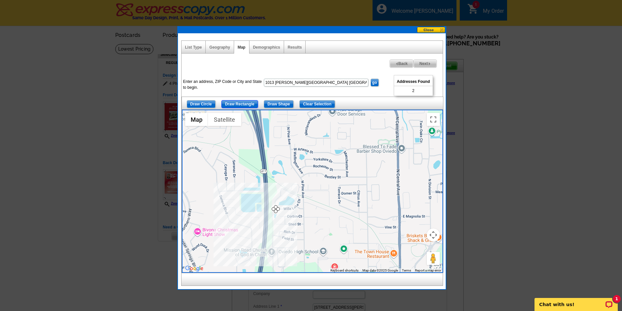
click at [234, 102] on input "Draw Rectangle" at bounding box center [239, 104] width 37 height 8
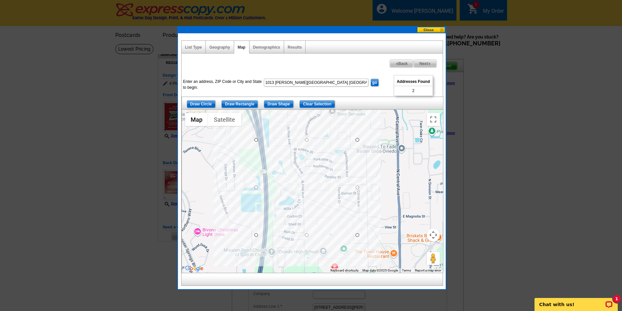
drag, startPoint x: 254, startPoint y: 140, endPoint x: 357, endPoint y: 235, distance: 140.2
drag, startPoint x: 256, startPoint y: 189, endPoint x: 269, endPoint y: 191, distance: 13.9
click at [269, 191] on div at bounding box center [312, 191] width 261 height 163
drag, startPoint x: 314, startPoint y: 234, endPoint x: 314, endPoint y: 225, distance: 9.5
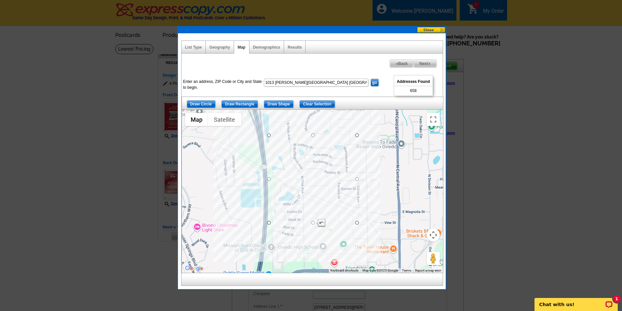
drag, startPoint x: 313, startPoint y: 221, endPoint x: 313, endPoint y: 216, distance: 5.6
click at [313, 216] on div at bounding box center [312, 191] width 261 height 163
click at [313, 214] on div at bounding box center [312, 191] width 261 height 163
drag, startPoint x: 356, startPoint y: 180, endPoint x: 323, endPoint y: 185, distance: 32.7
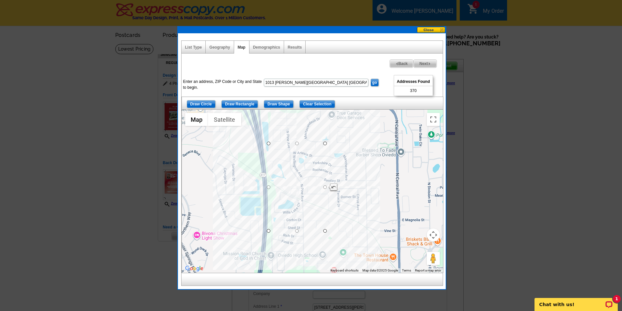
drag, startPoint x: 308, startPoint y: 135, endPoint x: 307, endPoint y: 145, distance: 9.8
click at [307, 145] on div at bounding box center [312, 191] width 261 height 163
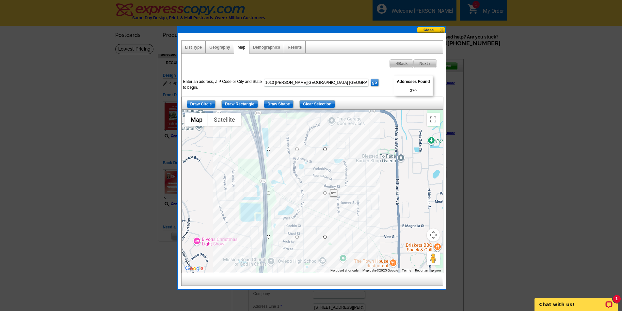
drag, startPoint x: 300, startPoint y: 145, endPoint x: 300, endPoint y: 151, distance: 6.5
click at [300, 151] on div at bounding box center [312, 191] width 261 height 163
drag, startPoint x: 297, startPoint y: 151, endPoint x: 301, endPoint y: 191, distance: 40.1
click at [317, 213] on div at bounding box center [312, 191] width 261 height 163
click at [290, 215] on div at bounding box center [312, 191] width 261 height 163
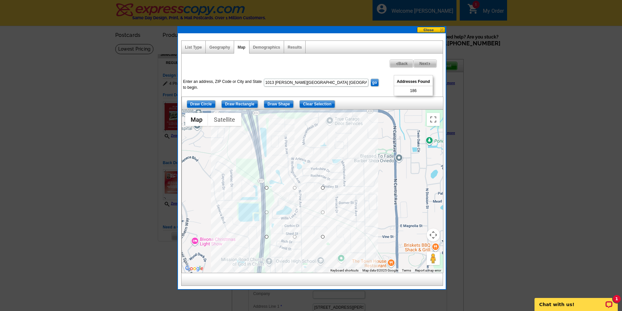
click at [290, 215] on div at bounding box center [312, 191] width 261 height 163
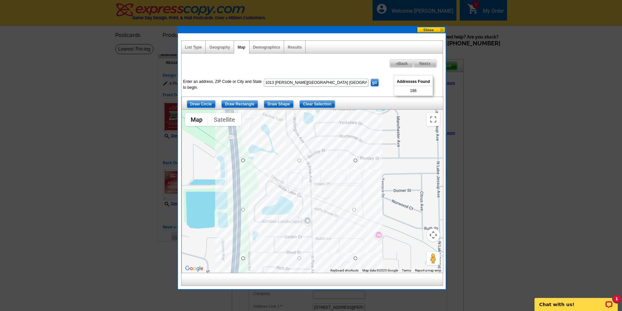
drag, startPoint x: 356, startPoint y: 211, endPoint x: 347, endPoint y: 210, distance: 9.1
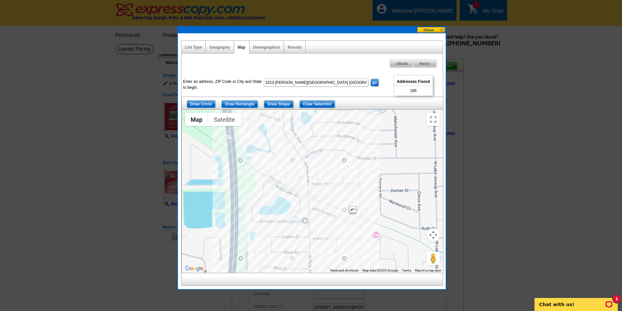
click at [339, 211] on div at bounding box center [312, 191] width 261 height 163
click at [345, 210] on div at bounding box center [344, 209] width 4 height 4
drag, startPoint x: 346, startPoint y: 210, endPoint x: 373, endPoint y: 208, distance: 26.5
click at [372, 210] on div at bounding box center [371, 209] width 4 height 4
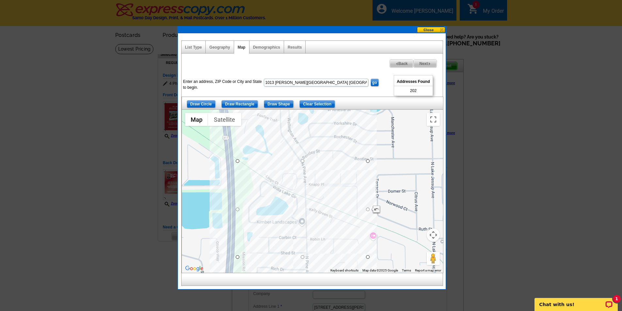
drag, startPoint x: 366, startPoint y: 211, endPoint x: 362, endPoint y: 212, distance: 3.6
click at [362, 212] on div at bounding box center [312, 191] width 261 height 163
drag, startPoint x: 367, startPoint y: 211, endPoint x: 359, endPoint y: 211, distance: 7.2
click at [307, 201] on div at bounding box center [312, 191] width 261 height 163
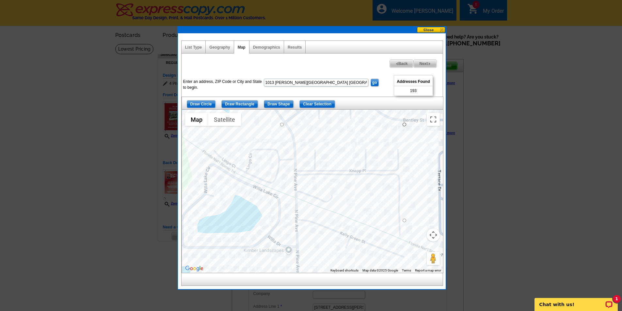
drag, startPoint x: 300, startPoint y: 238, endPoint x: 292, endPoint y: 240, distance: 7.5
click at [292, 240] on div at bounding box center [312, 191] width 261 height 163
click at [296, 193] on div at bounding box center [312, 191] width 261 height 163
click at [423, 64] on span "Next" at bounding box center [425, 64] width 23 height 8
select select
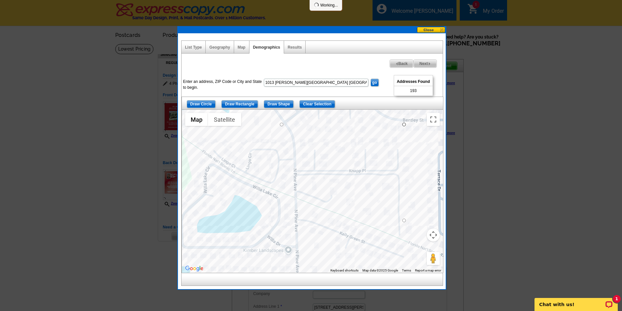
select select
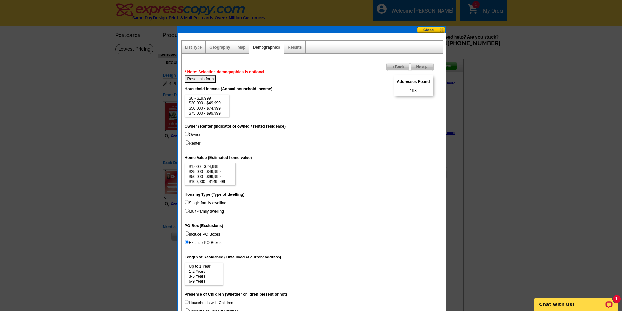
click at [186, 133] on input "Owner" at bounding box center [187, 134] width 4 height 4
radio input "true"
click at [185, 143] on input "Renter" at bounding box center [187, 142] width 4 height 4
radio input "true"
click at [187, 134] on input "Owner" at bounding box center [187, 134] width 4 height 4
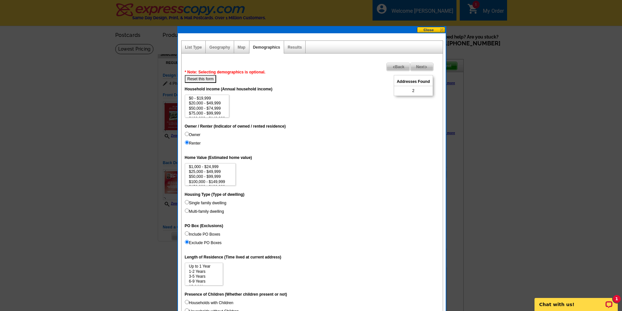
radio input "true"
click at [187, 134] on input "Owner" at bounding box center [187, 134] width 4 height 4
drag, startPoint x: 212, startPoint y: 172, endPoint x: 212, endPoint y: 183, distance: 11.1
select select "300000-499999"
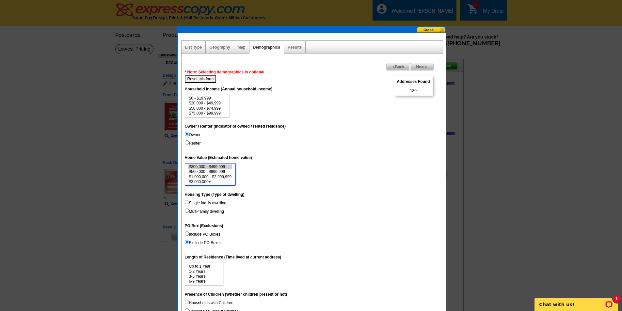
click at [212, 183] on select "$1,000 - $24,999 $25,000 - $49,999 $50,000 - $99,999 $100,000 - $149,999 $150,0…" at bounding box center [210, 174] width 51 height 23
click at [187, 202] on input "Single family dwelling" at bounding box center [187, 202] width 4 height 4
radio input "true"
click at [187, 202] on input "Single family dwelling" at bounding box center [187, 202] width 4 height 4
click at [418, 66] on span "Next" at bounding box center [421, 67] width 23 height 8
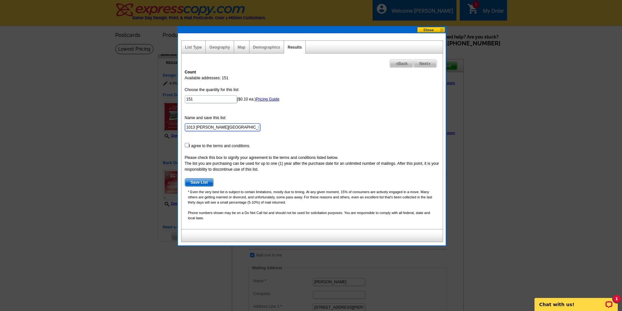
click at [257, 127] on input "1013 WILLA LAKE CIRCLE OVIEDO FL - Sep 02" at bounding box center [222, 127] width 75 height 8
click at [210, 128] on input "- Sep 02" at bounding box center [222, 127] width 75 height 8
type input "-"
type input "w"
type input "[PERSON_NAME] AREA [DATE]"
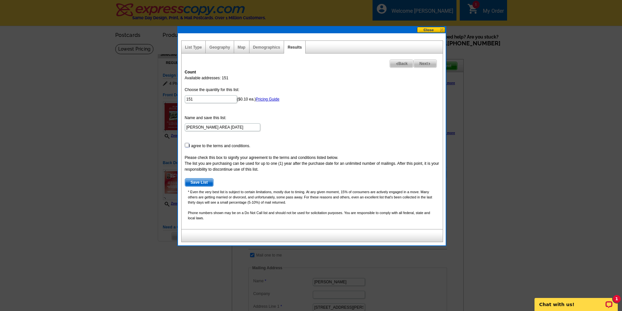
click at [185, 144] on input "checkbox" at bounding box center [187, 145] width 4 height 4
checkbox input "true"
click at [201, 181] on span "Save List" at bounding box center [199, 183] width 28 height 8
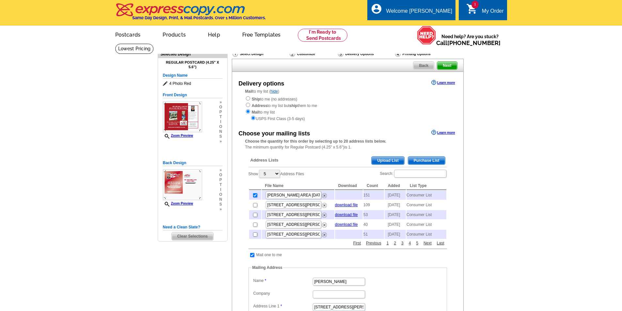
scroll to position [316, 0]
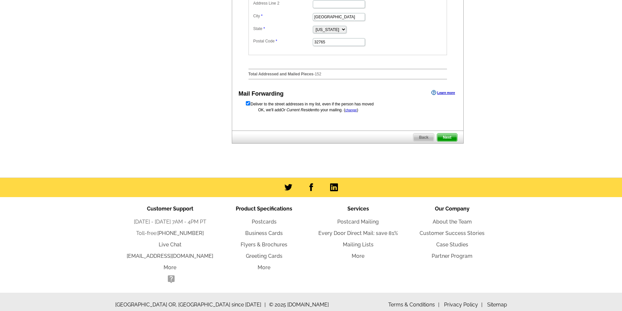
click at [447, 141] on span "Next" at bounding box center [447, 138] width 20 height 8
click at [444, 141] on span "Next" at bounding box center [447, 138] width 20 height 8
click at [445, 141] on span "Next" at bounding box center [447, 138] width 20 height 8
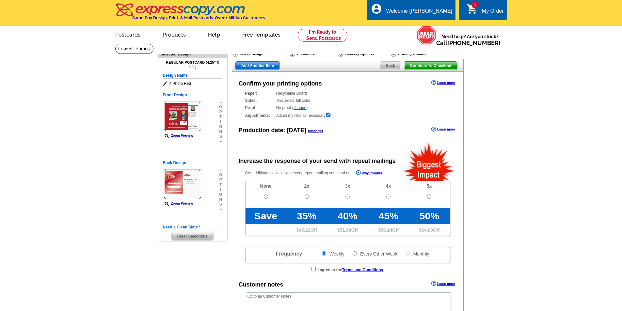
radio input "false"
click at [306, 197] on input "radio" at bounding box center [307, 197] width 4 height 4
radio input "true"
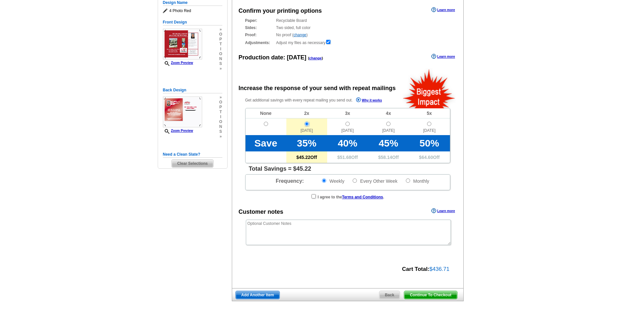
scroll to position [73, 0]
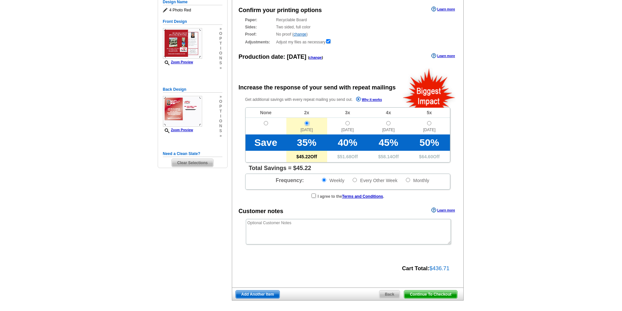
click at [305, 125] on input "radio" at bounding box center [307, 123] width 4 height 4
click at [306, 125] on input "radio" at bounding box center [307, 123] width 4 height 4
click at [307, 123] on input "radio" at bounding box center [307, 123] width 4 height 4
click at [264, 125] on input "radio" at bounding box center [266, 123] width 4 height 4
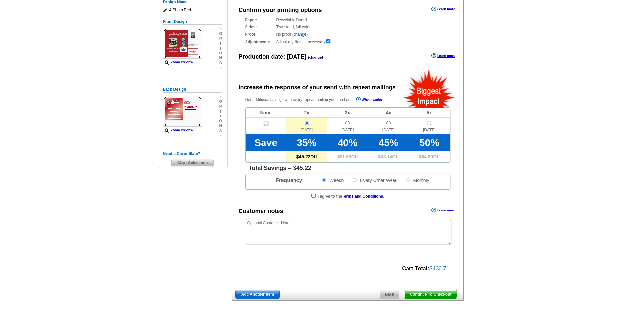
radio input "true"
radio input "false"
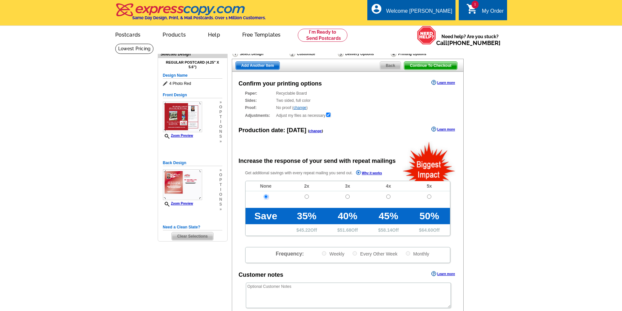
scroll to position [228, 0]
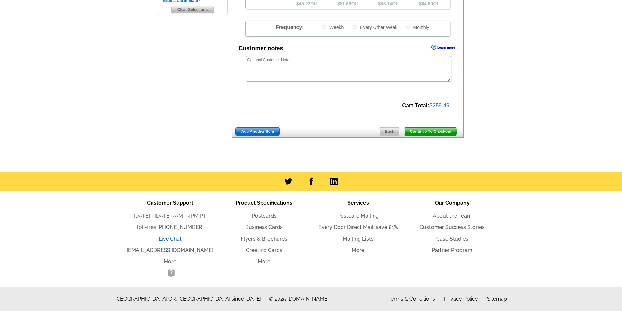
click at [168, 237] on link "Live Chat" at bounding box center [170, 239] width 23 height 6
click at [430, 131] on span "Continue To Checkout" at bounding box center [430, 132] width 53 height 8
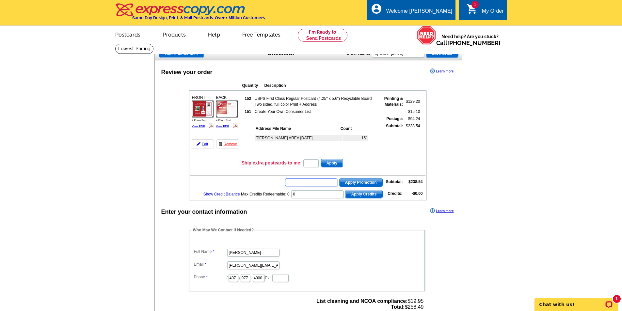
click at [303, 181] on input "text" at bounding box center [311, 183] width 52 height 8
click at [314, 182] on input "text" at bounding box center [311, 183] width 52 height 8
type input "e3025"
click at [357, 182] on span "Apply Promotion" at bounding box center [360, 183] width 43 height 8
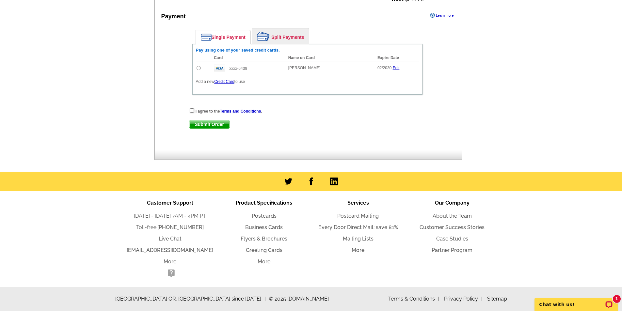
scroll to position [14, 0]
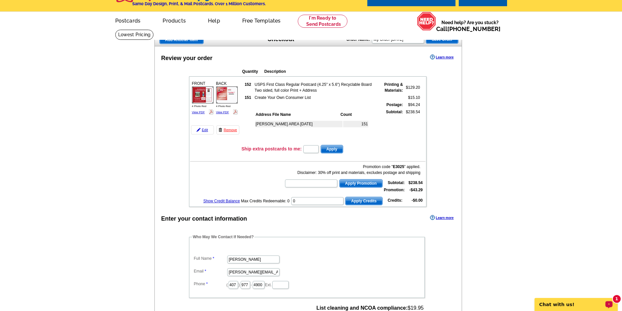
click at [576, 301] on div "1 Chat with us!" at bounding box center [575, 304] width 83 height 13
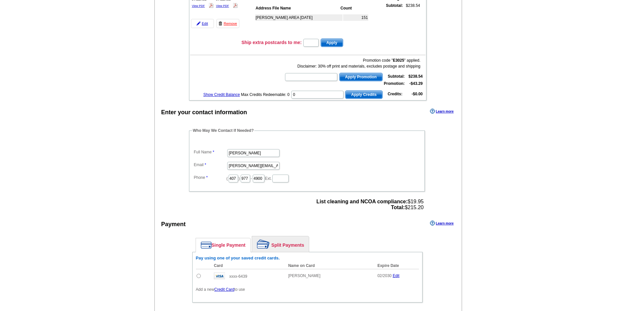
scroll to position [121, 0]
click at [366, 302] on div "Pay using one of your saved credit cards. Card Name on Card Expire Date Amount …" at bounding box center [307, 276] width 230 height 51
click at [352, 289] on p "Add a new Credit Card to use" at bounding box center [307, 289] width 223 height 6
click at [222, 301] on div "Pay using one of your saved credit cards. Card Name on Card Expire Date Amount …" at bounding box center [307, 276] width 230 height 51
click at [166, 199] on div "Enter your contact information Learn more Who May We Contact If Needed? Full Na…" at bounding box center [308, 230] width 307 height 248
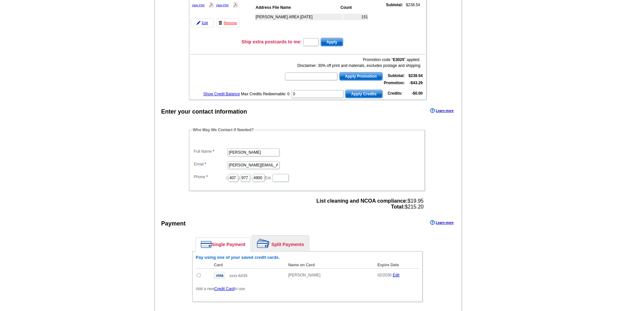
click at [120, 189] on main "Add Another Item Checkout Order Name: My Order 2025-09-02 Save Order Review you…" at bounding box center [311, 150] width 622 height 457
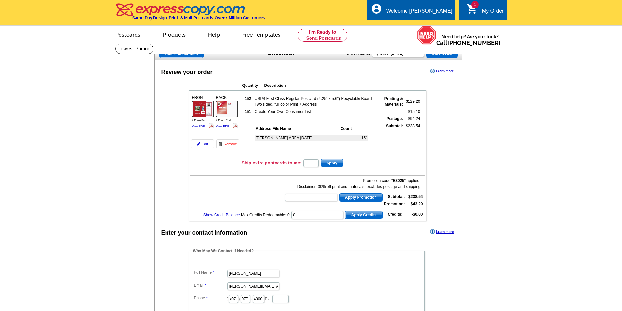
scroll to position [330, 0]
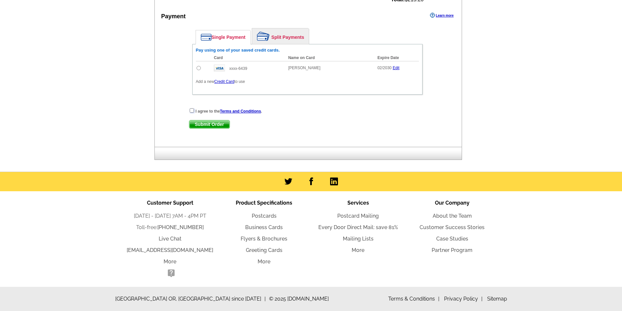
click at [190, 110] on input "checkbox" at bounding box center [192, 110] width 4 height 4
checkbox input "true"
click at [204, 124] on span "Submit Order" at bounding box center [209, 124] width 40 height 8
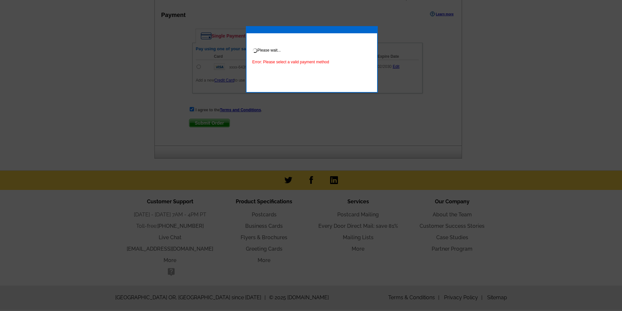
click at [303, 61] on span "Error: Please select a valid payment method" at bounding box center [290, 62] width 77 height 5
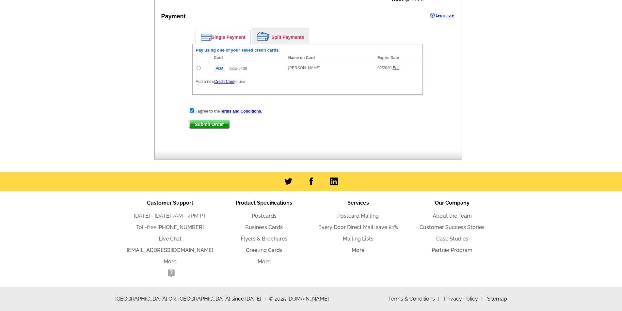
click at [224, 81] on link "Credit Card" at bounding box center [224, 81] width 20 height 5
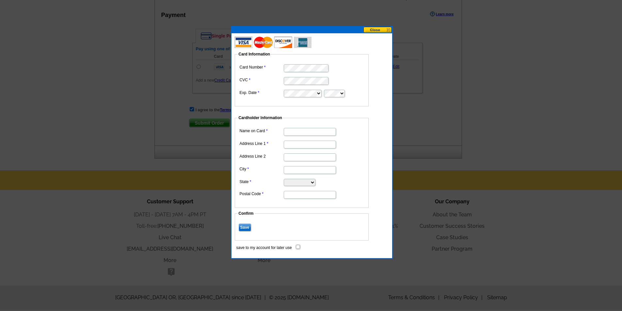
click at [240, 149] on dd at bounding box center [301, 144] width 127 height 10
click at [259, 83] on dd at bounding box center [301, 80] width 127 height 10
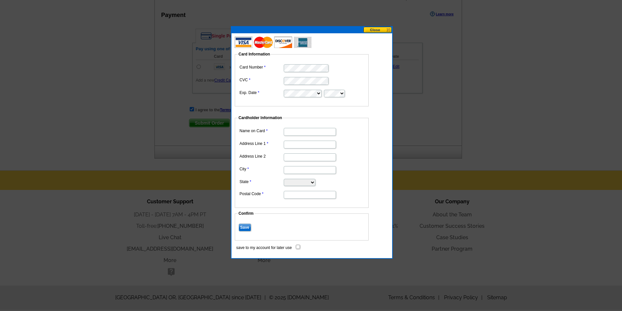
click at [286, 132] on input "Name on Card" at bounding box center [310, 132] width 52 height 8
click at [305, 131] on input "[PERSON_NAME]" at bounding box center [310, 132] width 52 height 8
type input "[PERSON_NAME]"
click at [285, 145] on input "Address Line 1" at bounding box center [310, 145] width 52 height 8
type input "[STREET_ADDRESS][PERSON_NAME]"
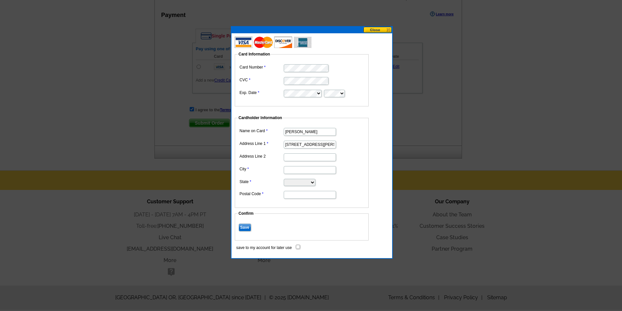
click at [286, 169] on input "City" at bounding box center [310, 170] width 52 height 8
type input "Oviedo"
click at [294, 182] on select "Alabama Alaska Arizona Arkansas California Colorado Connecticut District of Col…" at bounding box center [300, 182] width 32 height 7
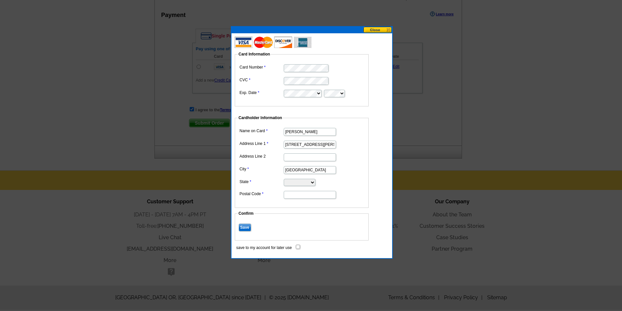
select select "FL"
click at [284, 179] on select "Alabama Alaska Arizona Arkansas California Colorado Connecticut District of Col…" at bounding box center [300, 182] width 32 height 7
click at [292, 196] on input "Postal Code" at bounding box center [310, 195] width 52 height 8
type input "32765"
click at [244, 226] on input "Save" at bounding box center [245, 228] width 12 height 8
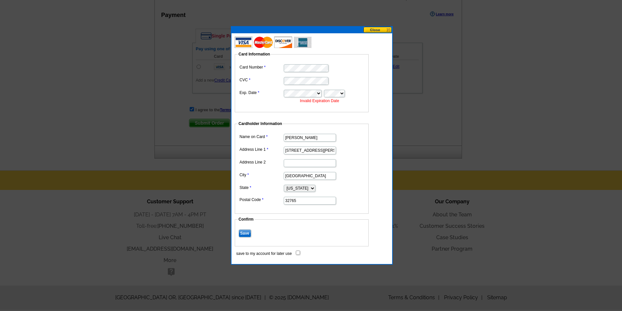
click at [244, 234] on input "Save" at bounding box center [245, 233] width 12 height 8
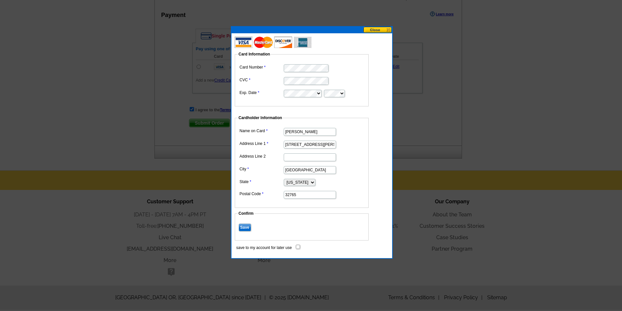
click at [244, 229] on input "Save" at bounding box center [245, 228] width 12 height 8
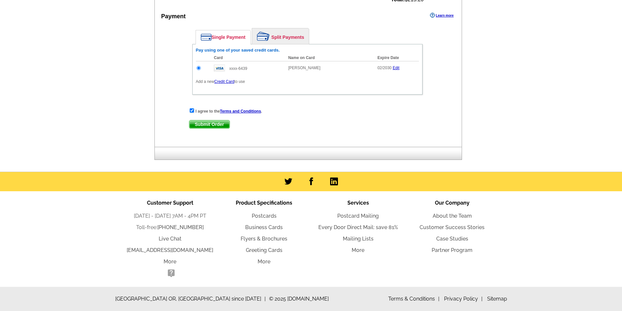
click at [199, 68] on input "radio" at bounding box center [199, 68] width 4 height 4
click at [212, 126] on span "Submit Order" at bounding box center [209, 124] width 40 height 8
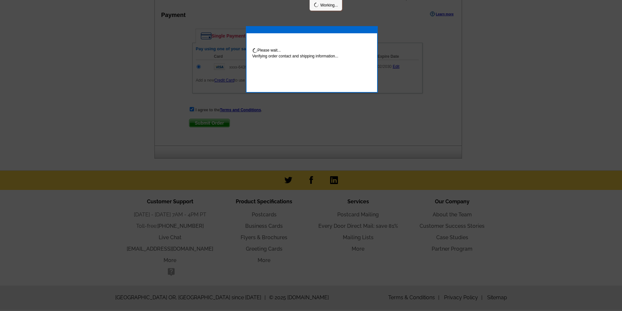
scroll to position [363, 0]
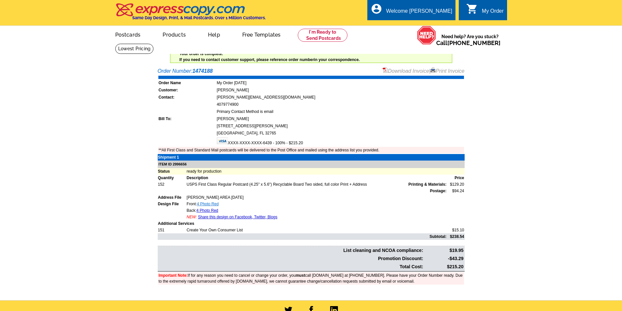
click at [208, 205] on link "4 Photo Red" at bounding box center [208, 204] width 22 height 5
click at [206, 212] on link "4 Photo Red" at bounding box center [208, 210] width 22 height 5
click at [397, 73] on link "Download Invoice" at bounding box center [406, 71] width 46 height 6
